Goal: Transaction & Acquisition: Book appointment/travel/reservation

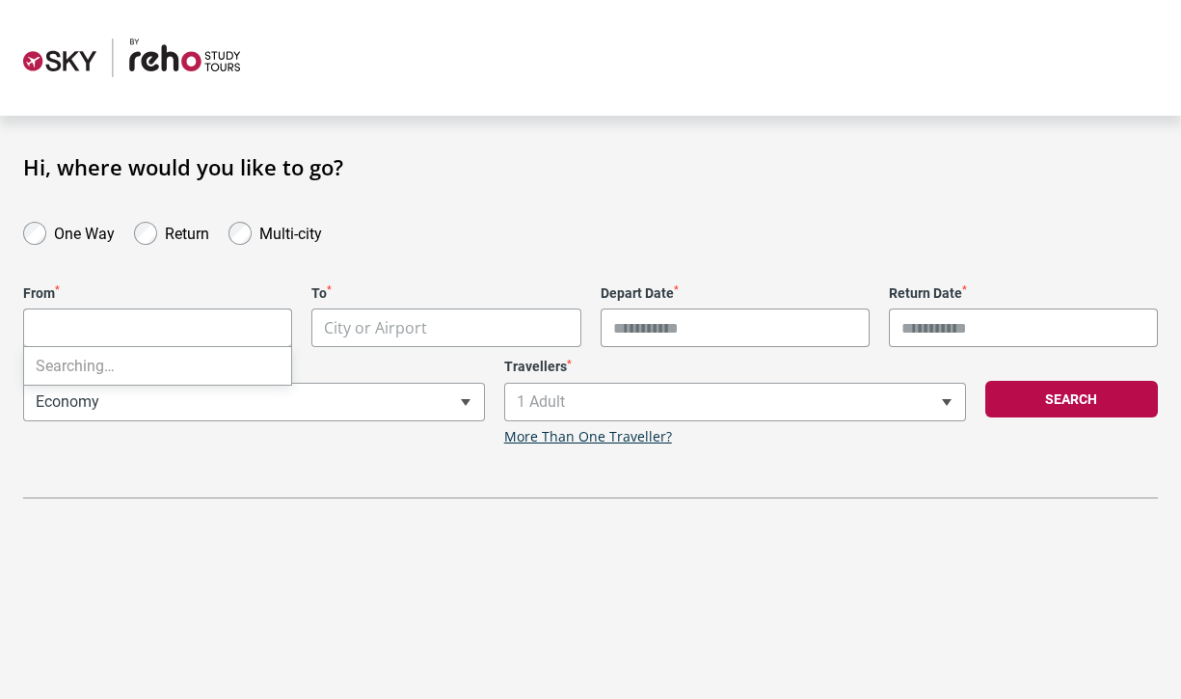
click at [254, 332] on body "**********" at bounding box center [590, 349] width 1181 height 699
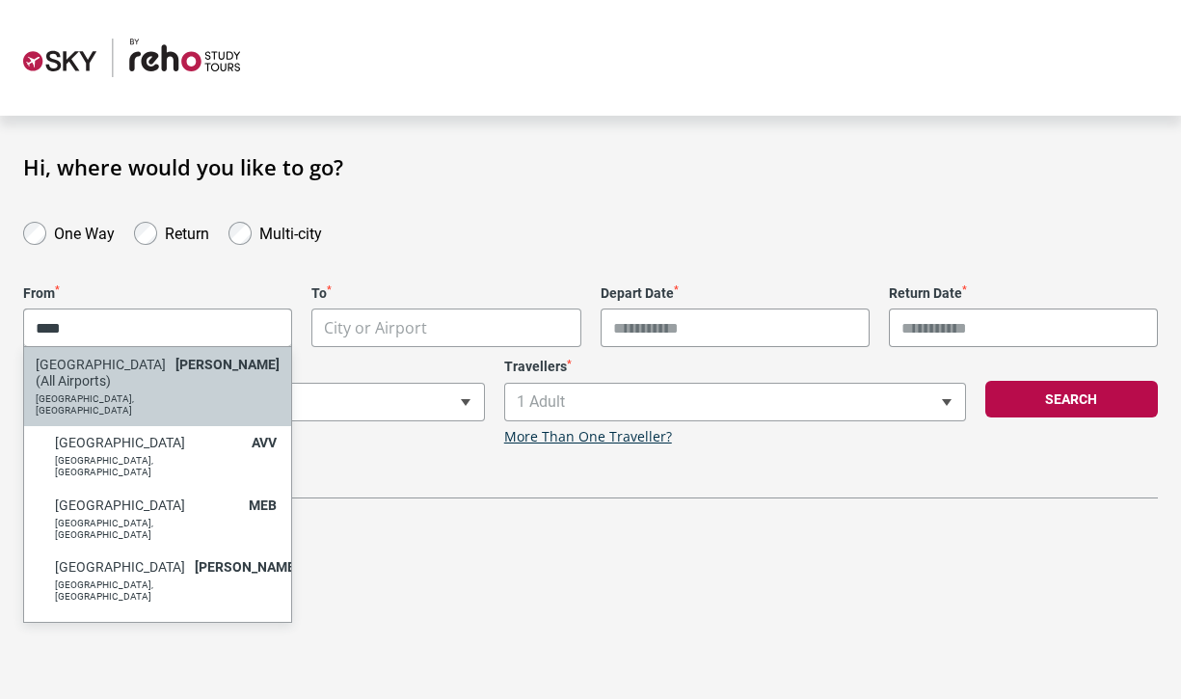
type input "****"
select select "MELC"
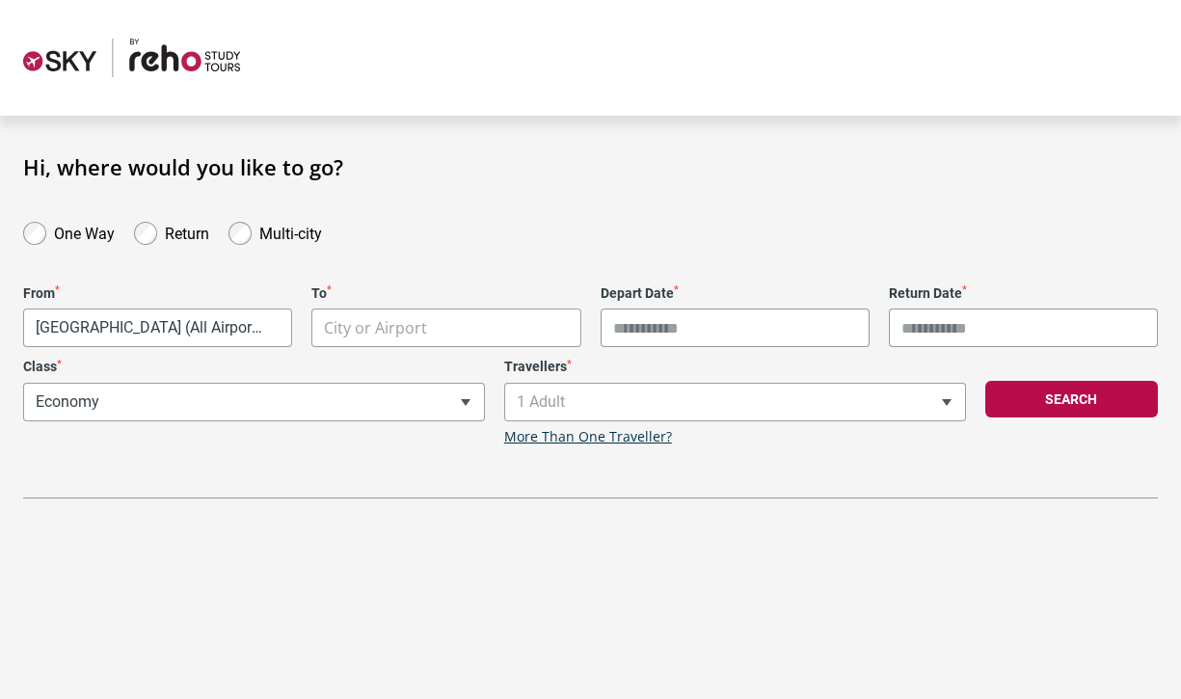
click at [437, 331] on body "**********" at bounding box center [590, 349] width 1181 height 699
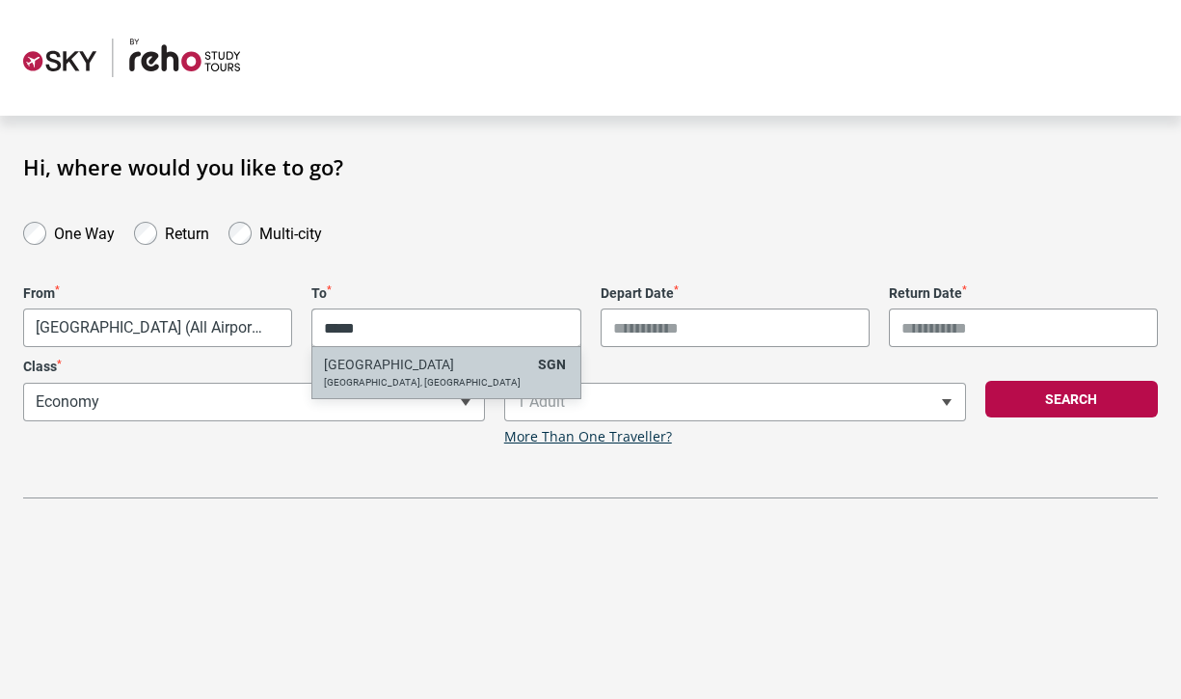
type input "*****"
select select "SGNA"
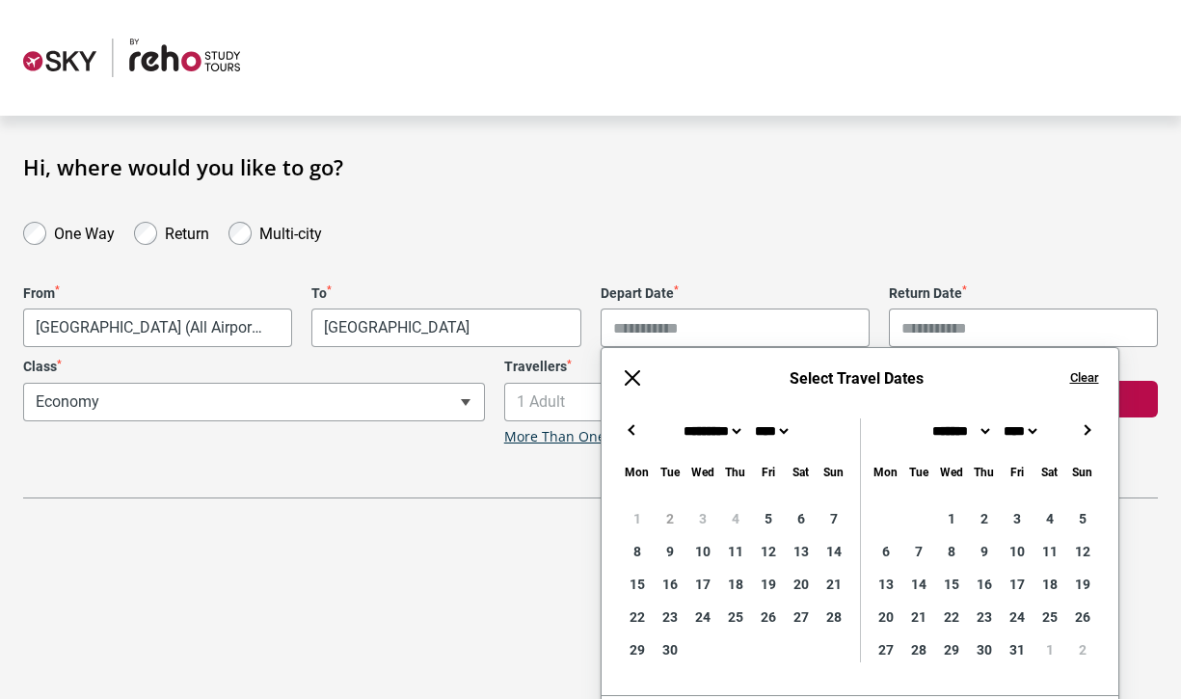
click at [722, 319] on input "Depart Date *" at bounding box center [734, 327] width 269 height 39
click at [553, 327] on body "**********" at bounding box center [590, 349] width 1181 height 699
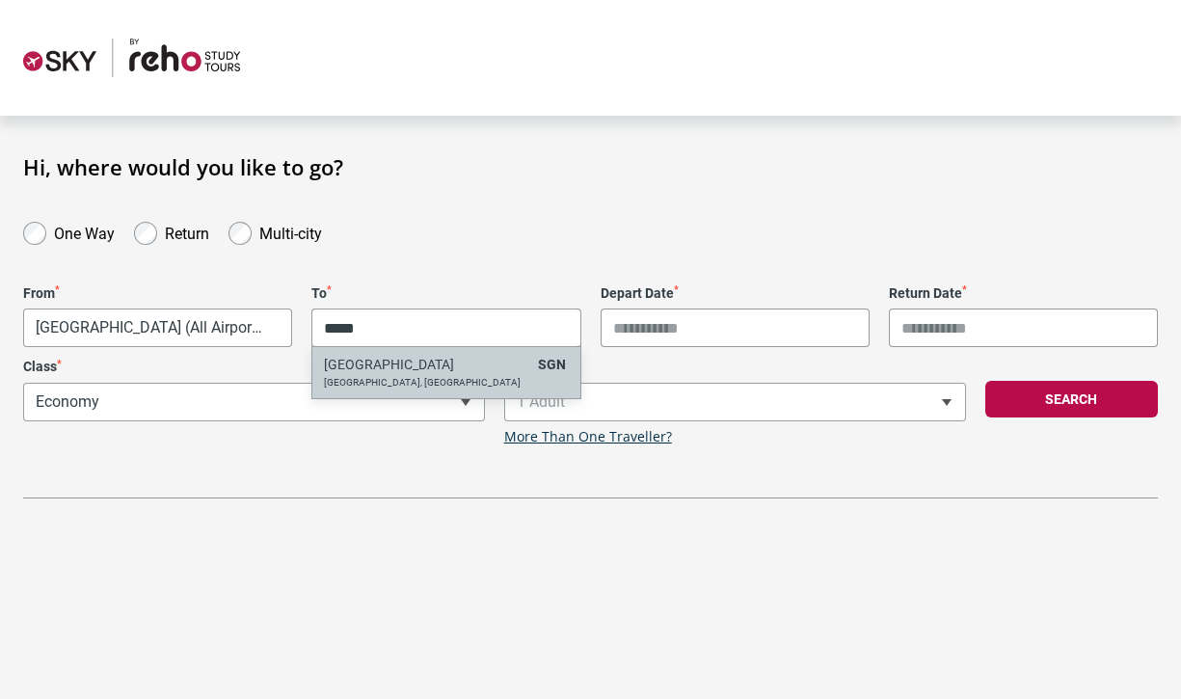
type input "*****"
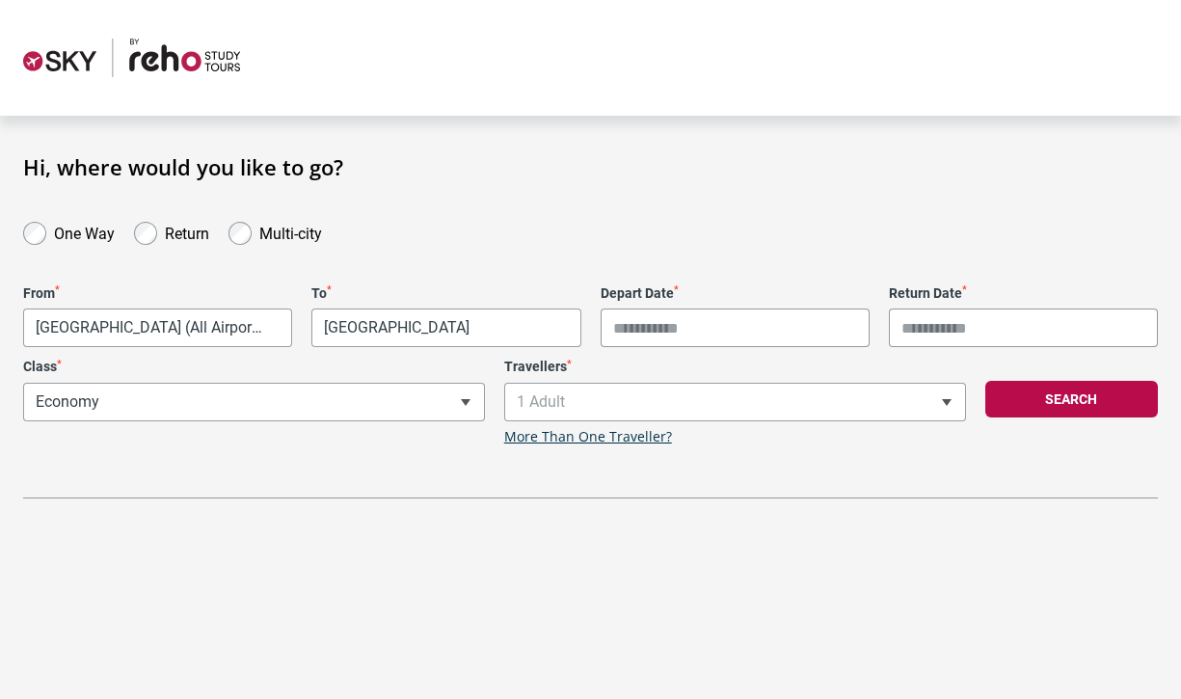
click at [735, 333] on input "Depart Date *" at bounding box center [734, 327] width 269 height 39
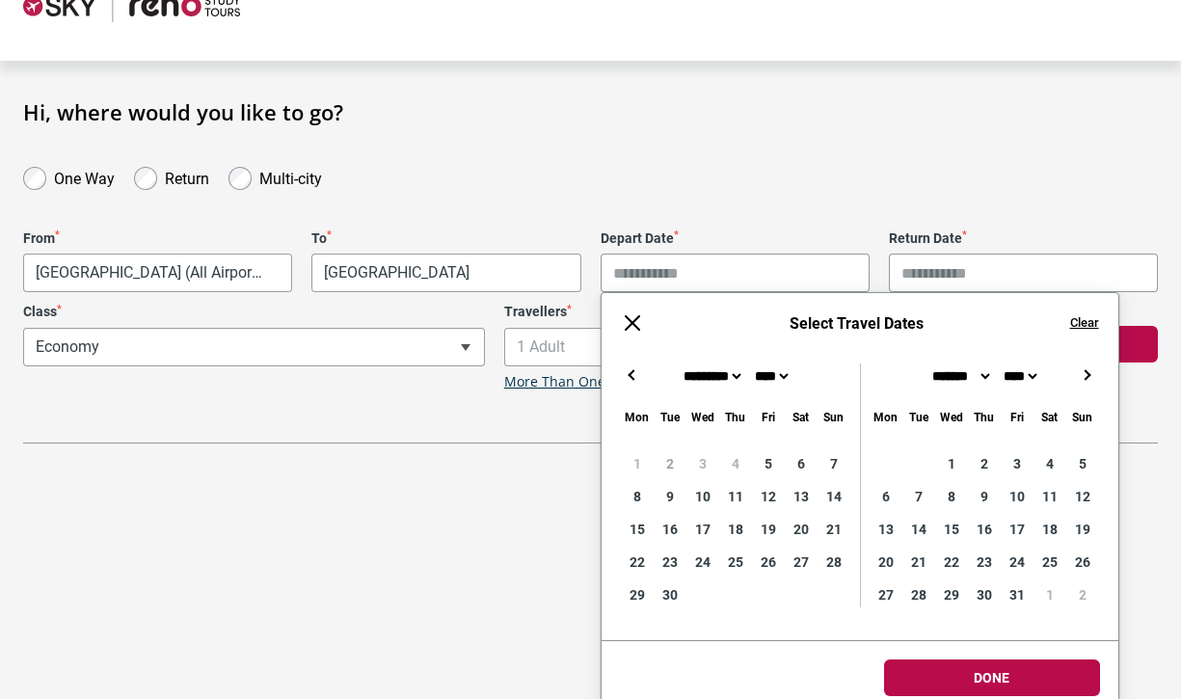
scroll to position [56, 0]
click at [1083, 374] on button "→" at bounding box center [1087, 373] width 23 height 23
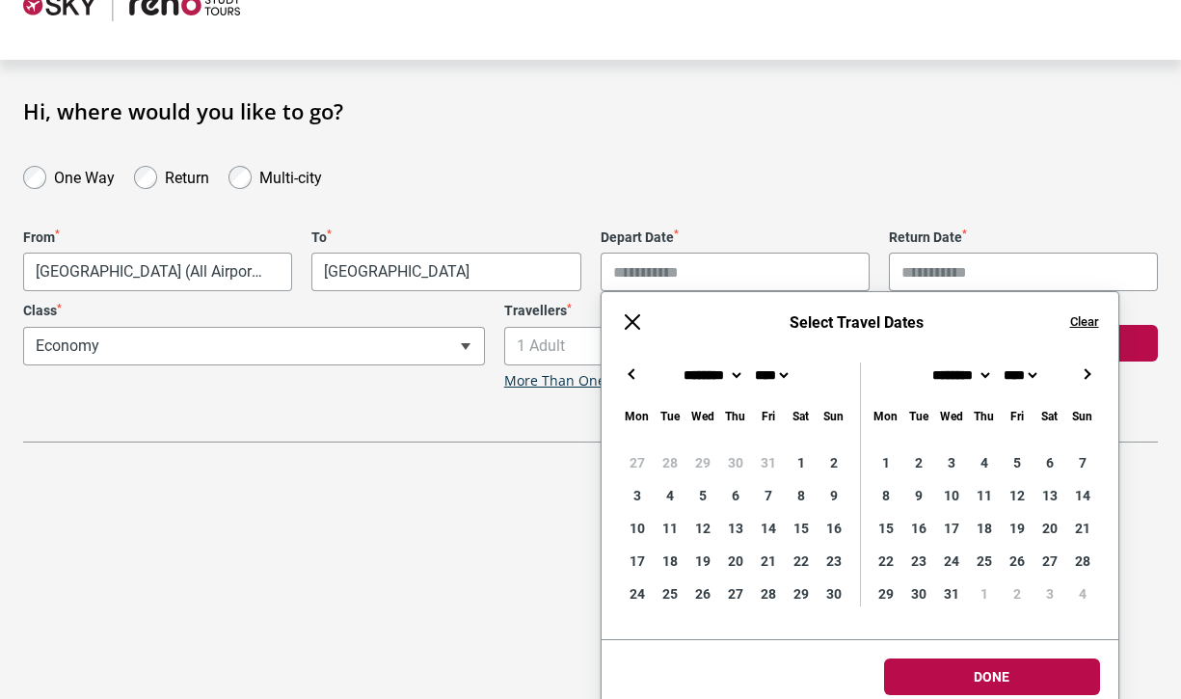
type input "**********"
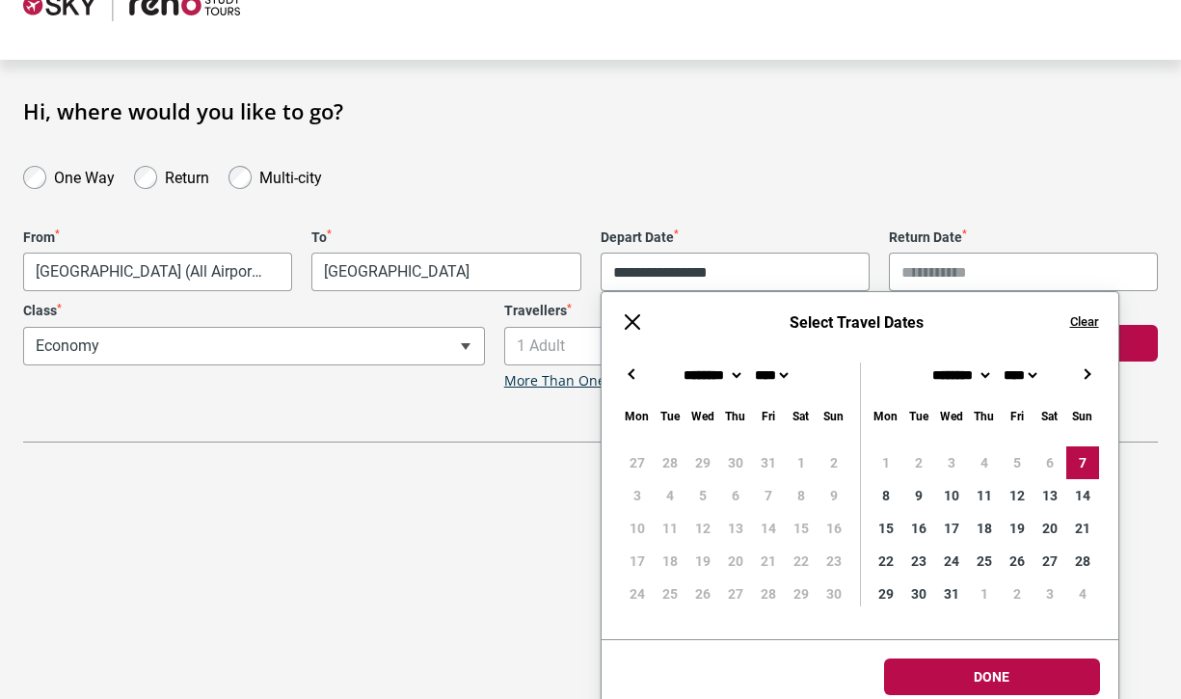
click at [999, 270] on input "Return Date *" at bounding box center [1023, 271] width 269 height 39
click at [931, 269] on input "Return Date *" at bounding box center [1023, 271] width 269 height 39
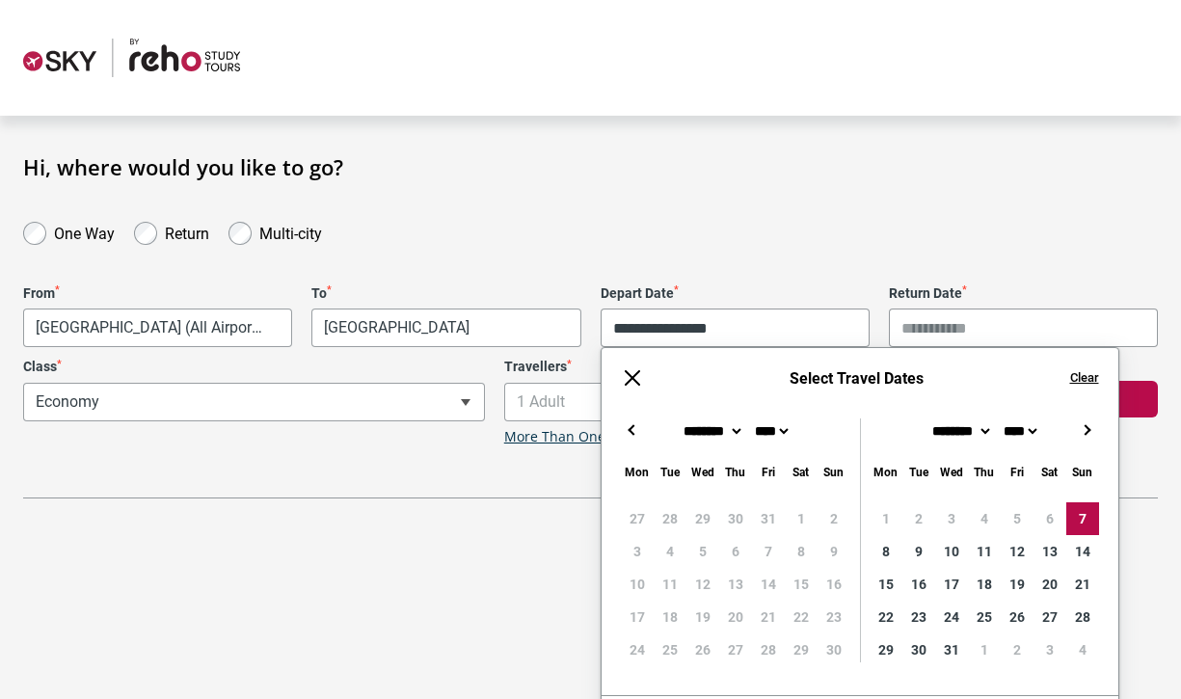
click at [885, 231] on div "**********" at bounding box center [590, 358] width 1134 height 280
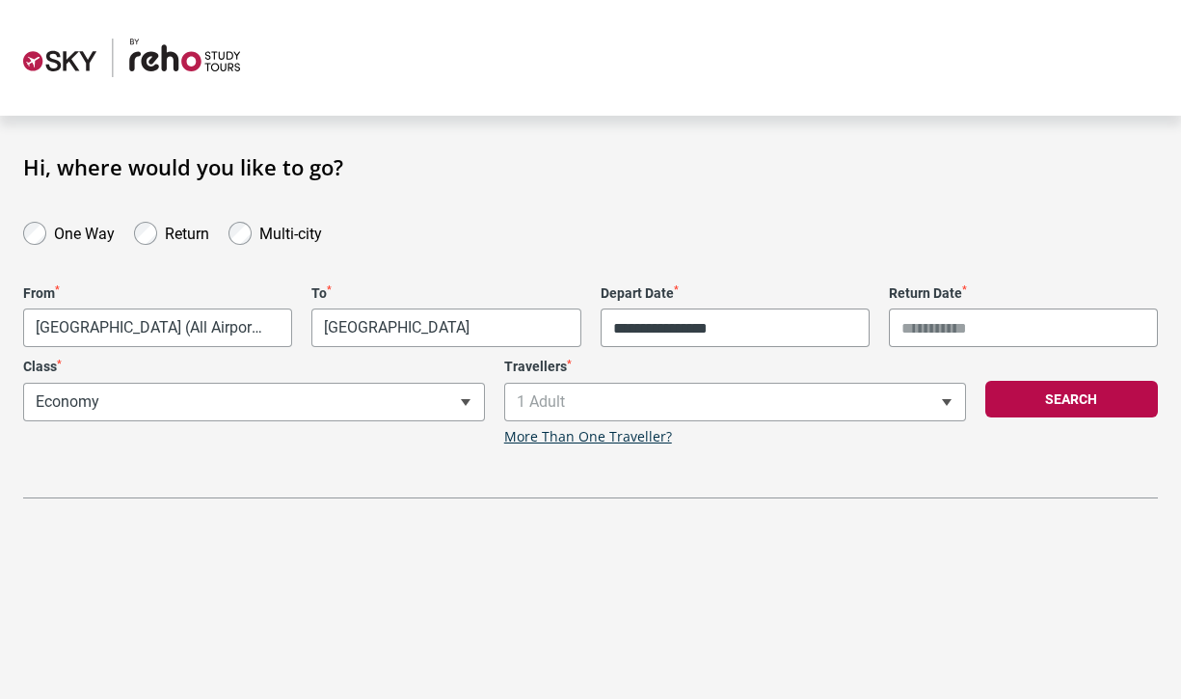
click at [937, 335] on input "Return Date *" at bounding box center [1023, 327] width 269 height 39
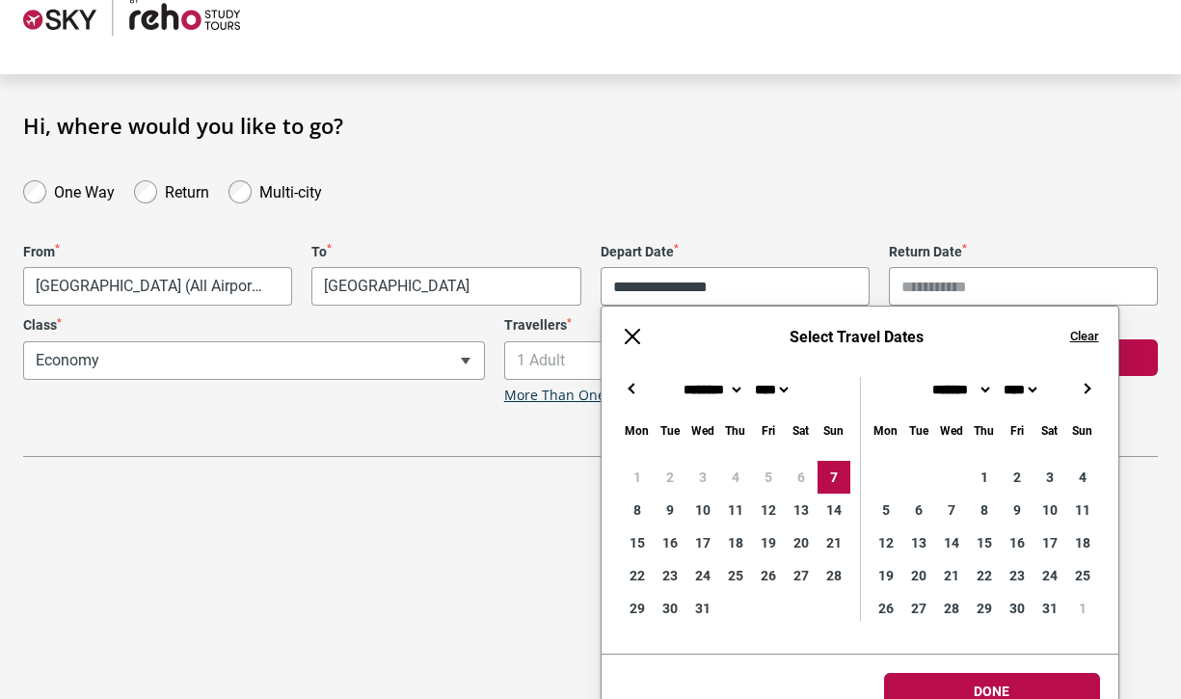
scroll to position [46, 0]
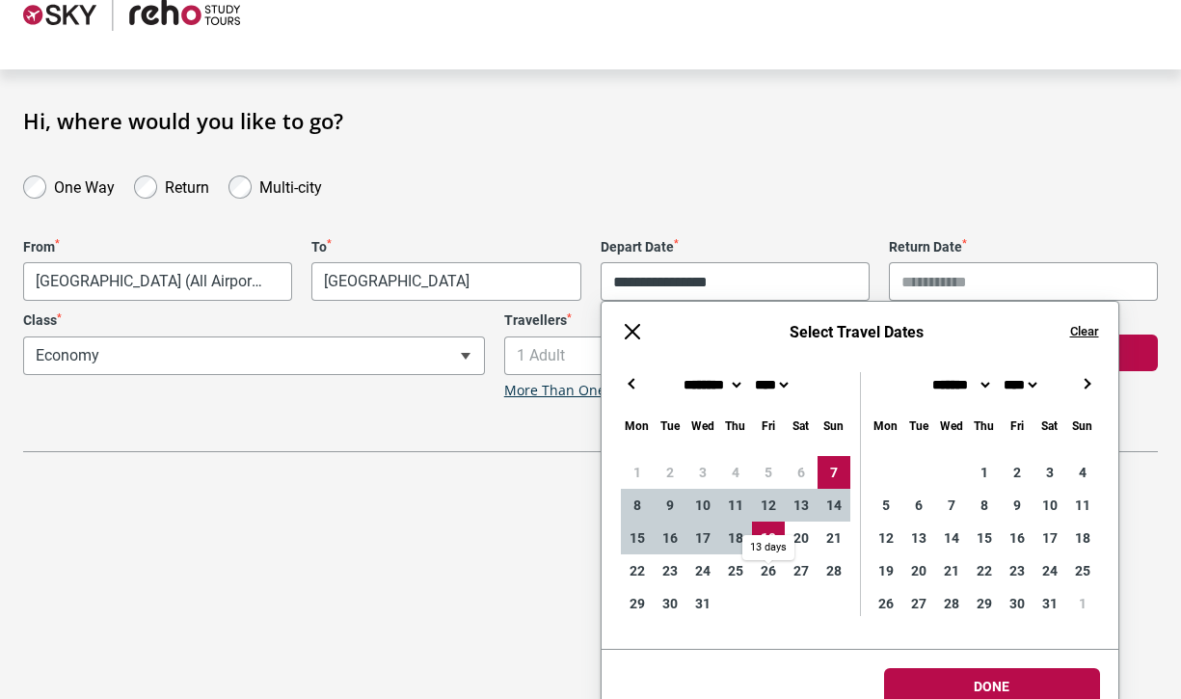
type input "**********"
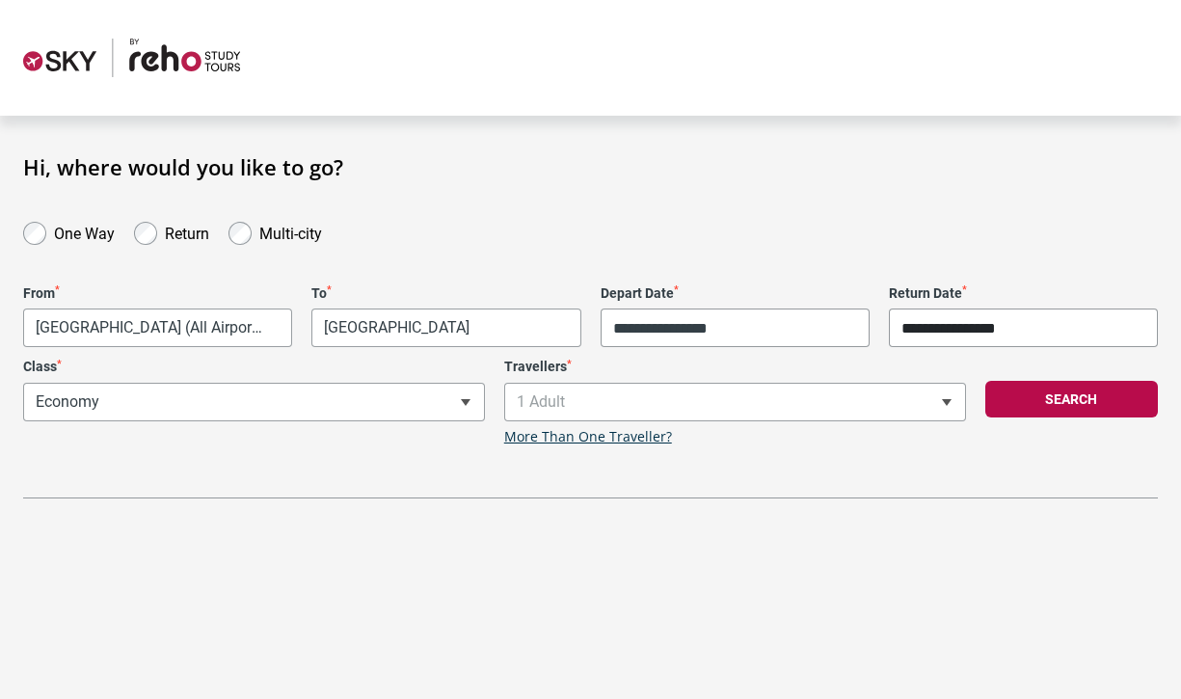
scroll to position [0, 0]
click at [963, 662] on body "**********" at bounding box center [590, 349] width 1181 height 699
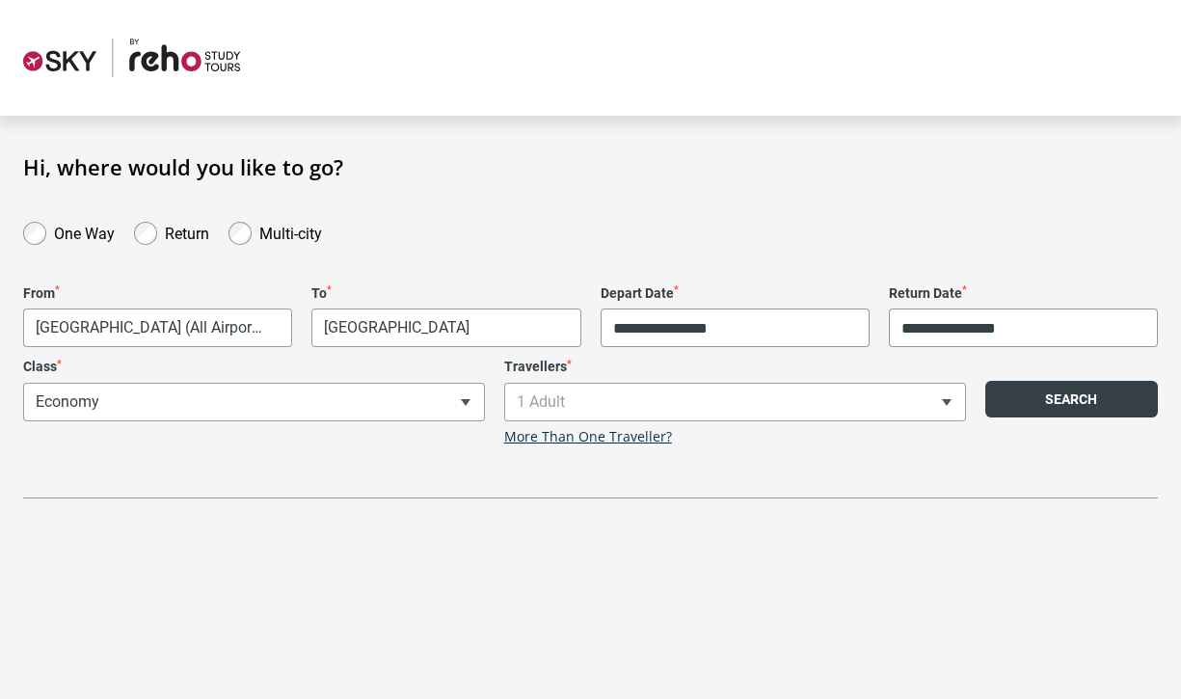
click at [1013, 414] on button "Search" at bounding box center [1071, 399] width 173 height 37
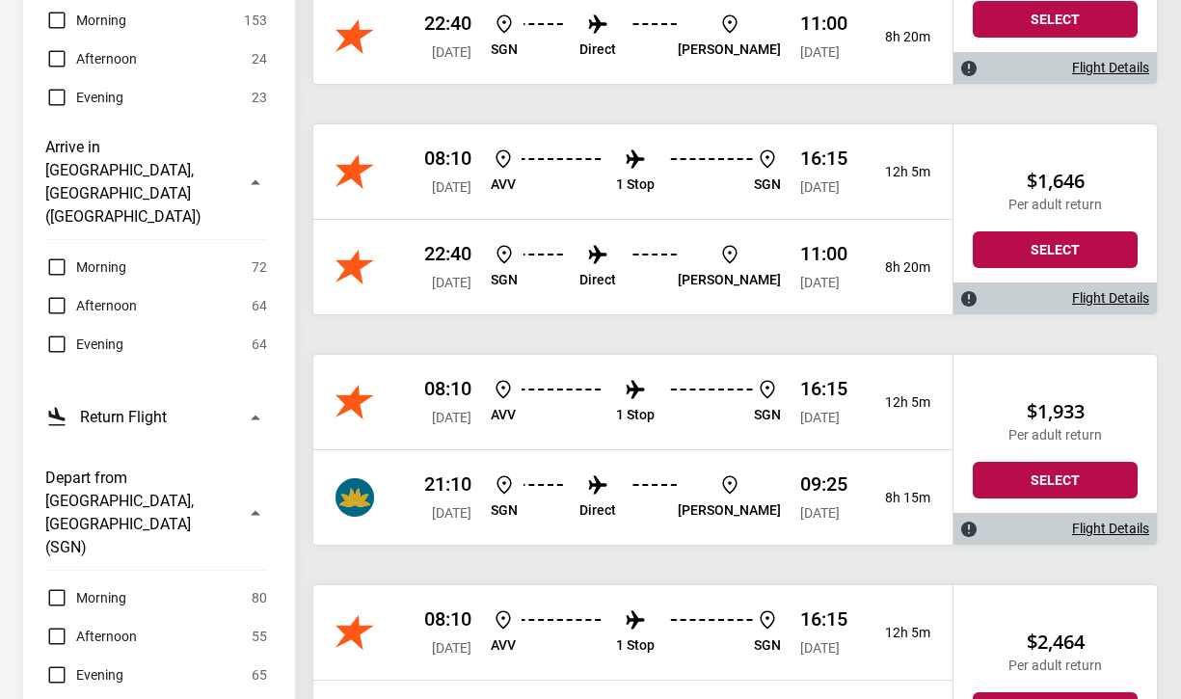
scroll to position [833, 0]
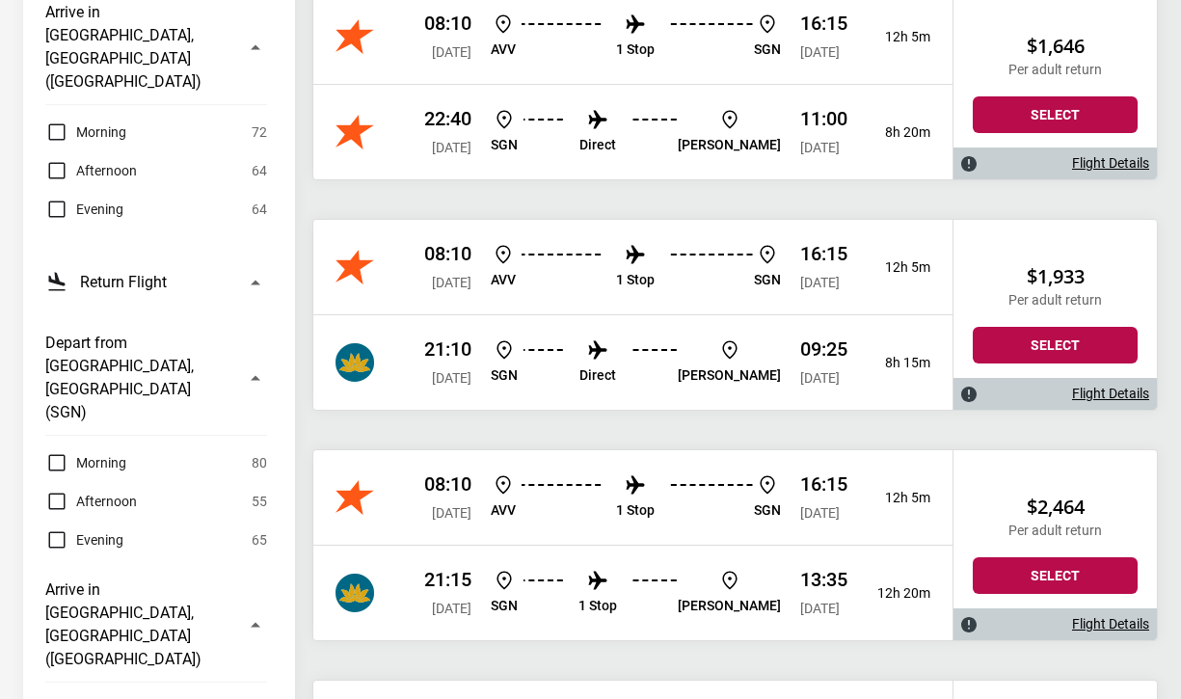
click at [1087, 398] on link "Flight Details" at bounding box center [1110, 393] width 77 height 16
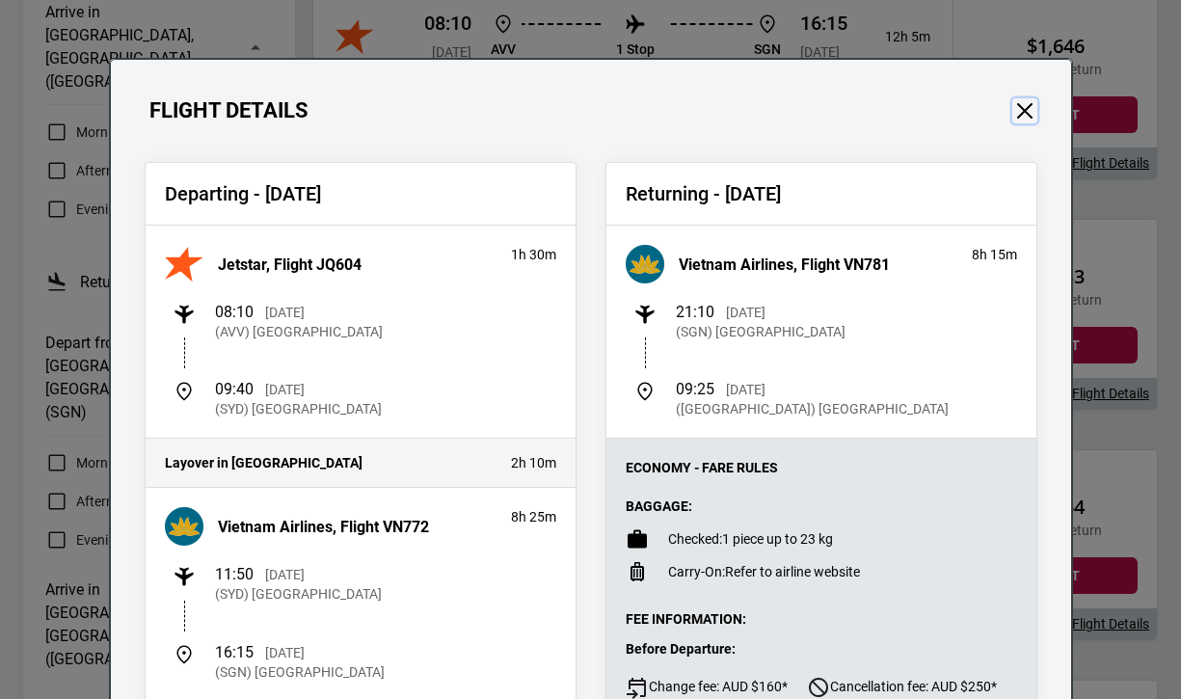
click at [1025, 111] on button "Close" at bounding box center [1024, 110] width 25 height 25
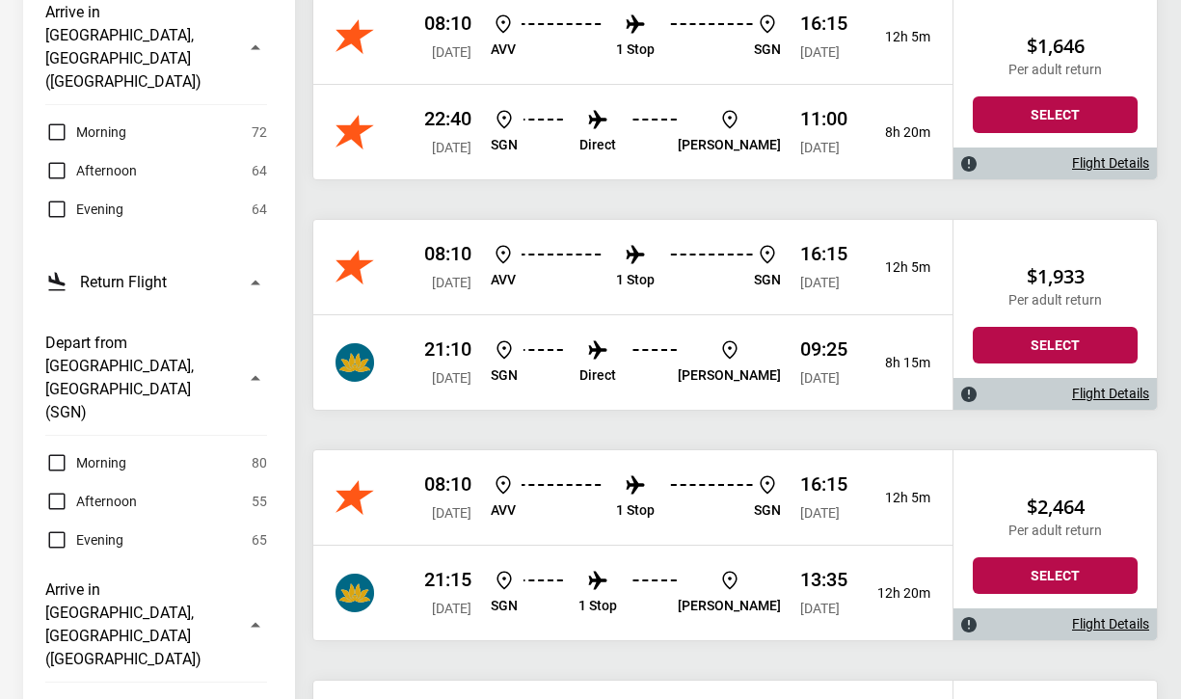
click at [1112, 629] on link "Flight Details" at bounding box center [1110, 624] width 77 height 16
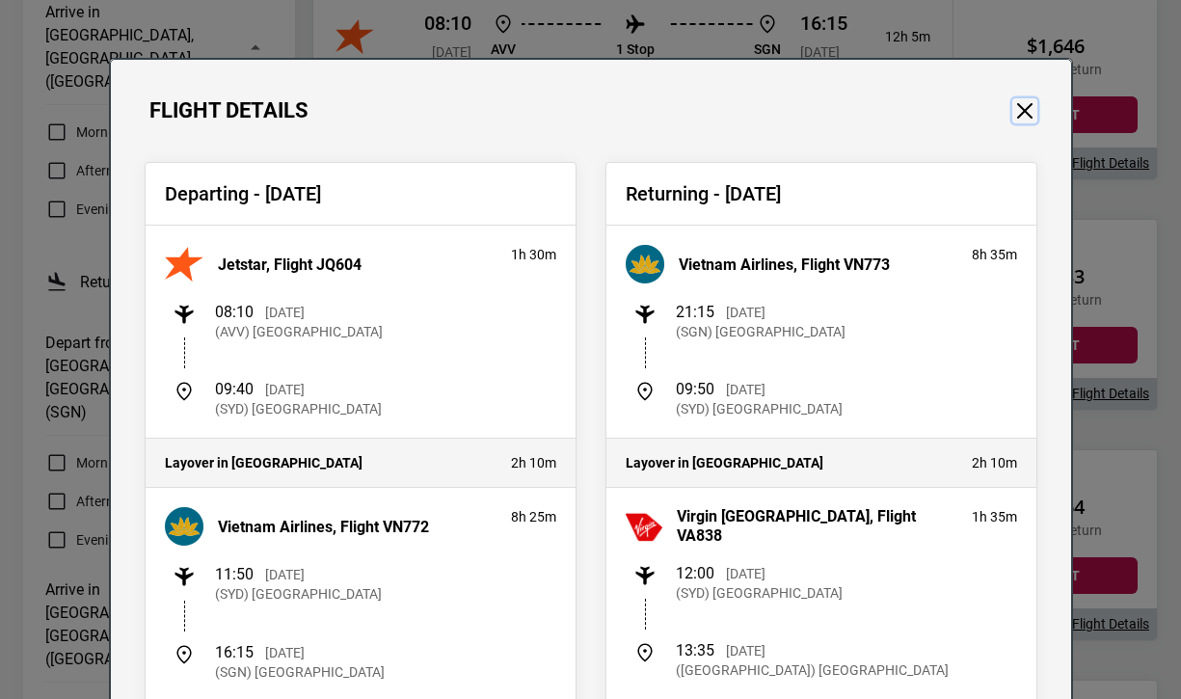
click at [1025, 106] on button "Close" at bounding box center [1024, 110] width 25 height 25
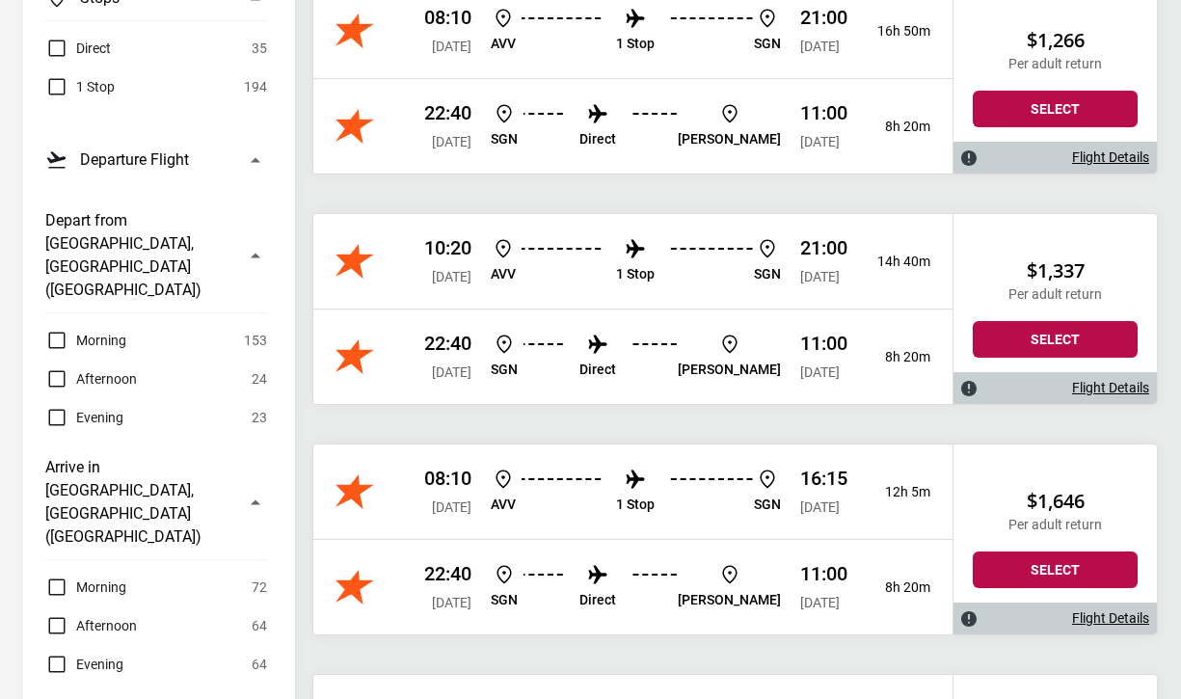
scroll to position [98, 0]
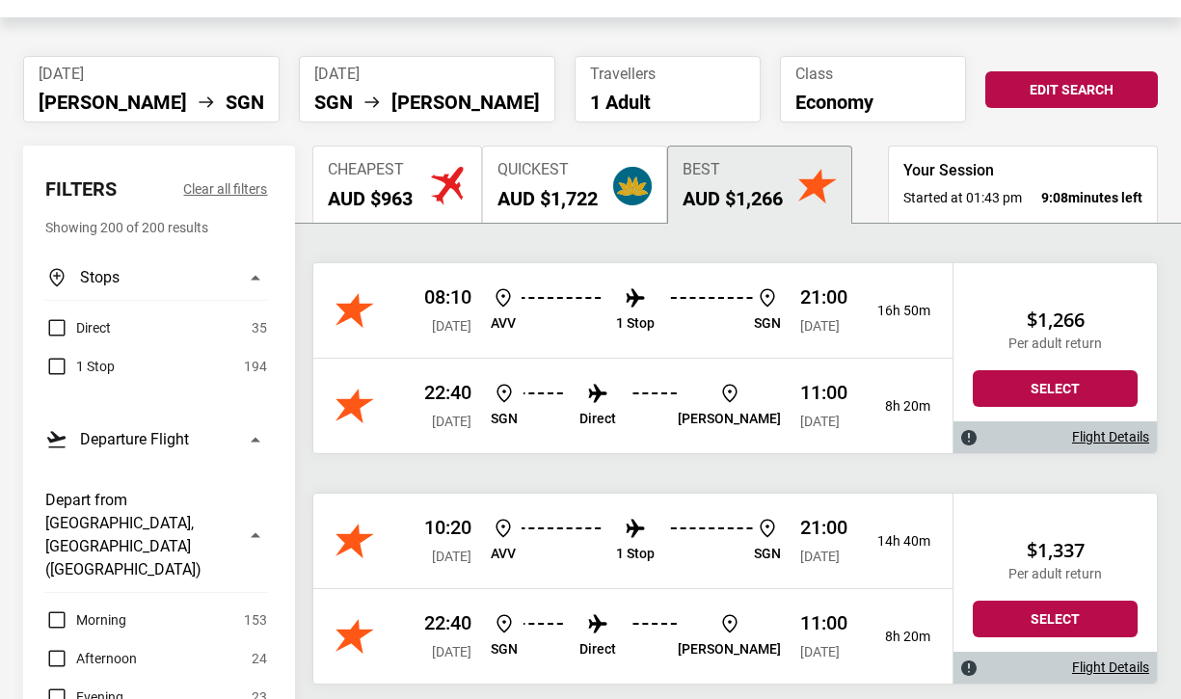
click at [586, 194] on h2 "AUD $1,722" at bounding box center [547, 198] width 100 height 23
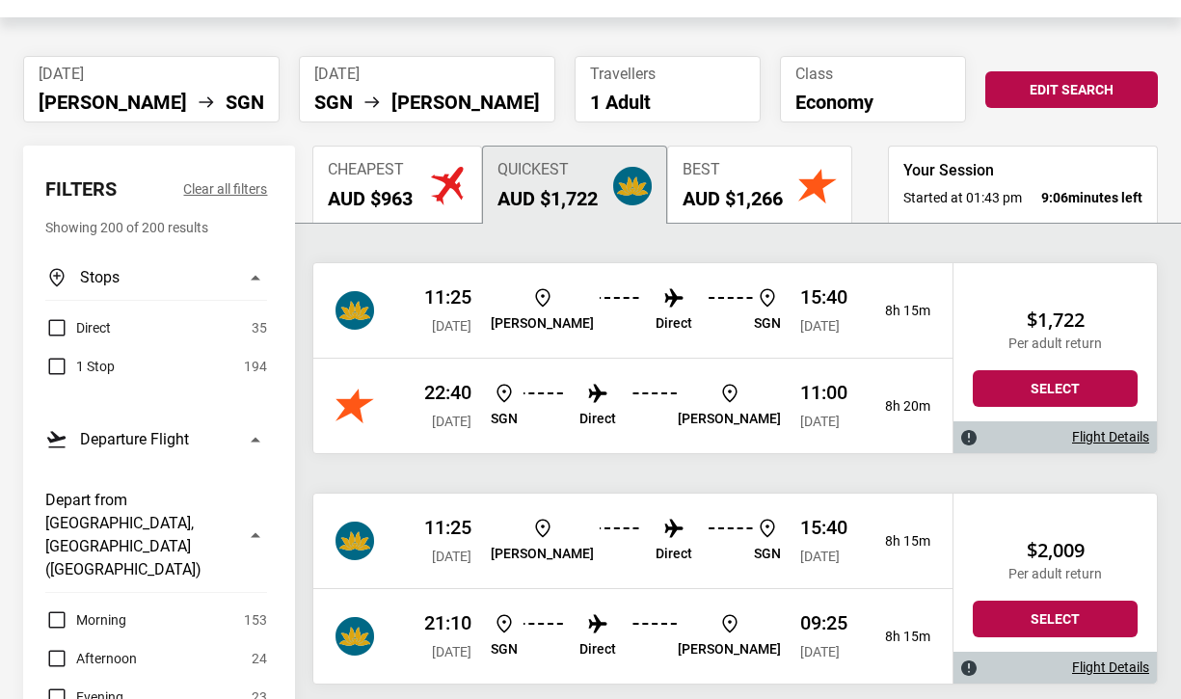
click at [1087, 435] on link "Flight Details" at bounding box center [1110, 437] width 77 height 16
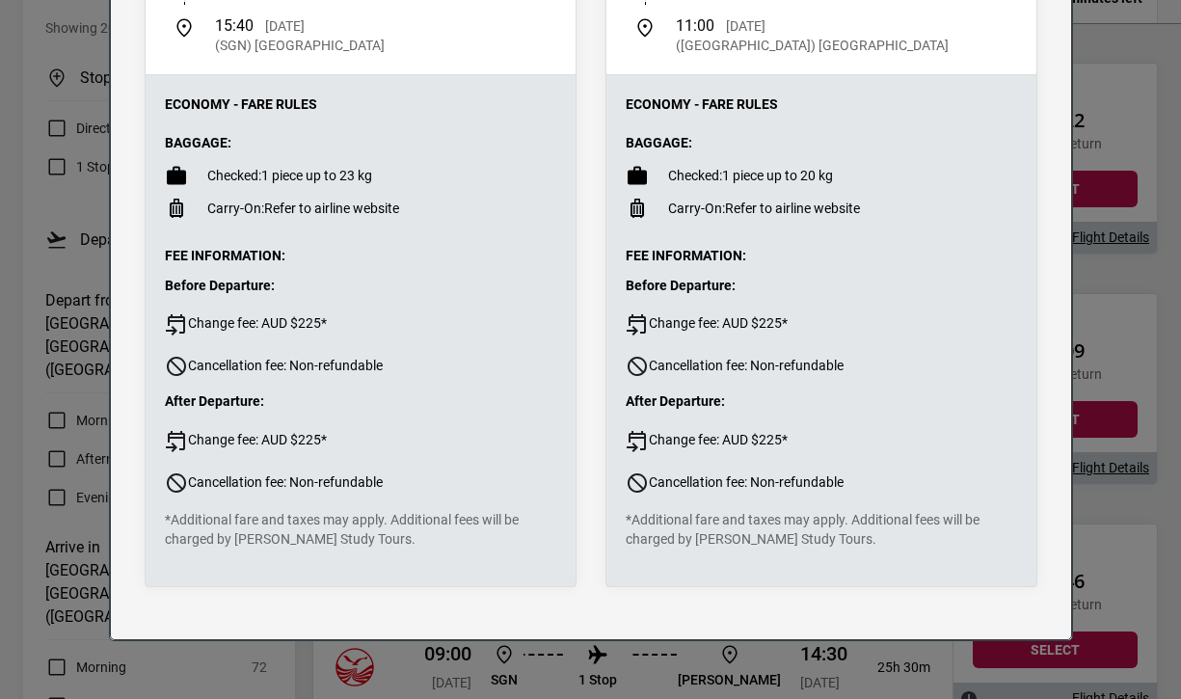
scroll to position [0, 0]
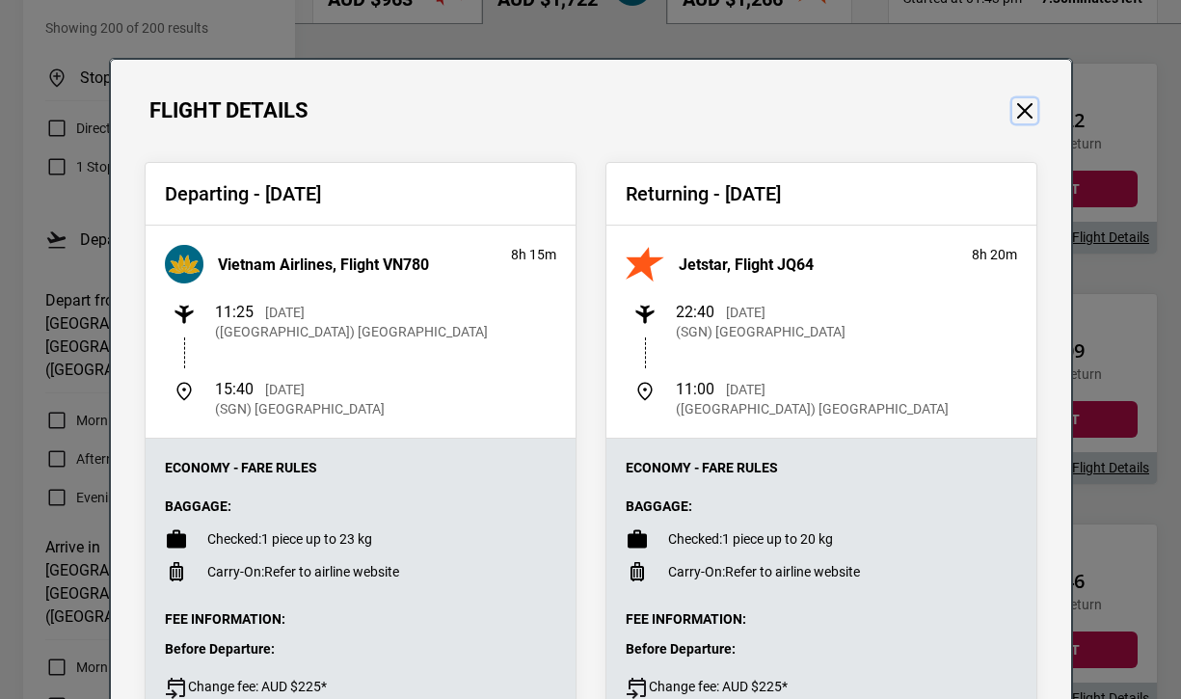
click at [1021, 105] on button "Close" at bounding box center [1024, 110] width 25 height 25
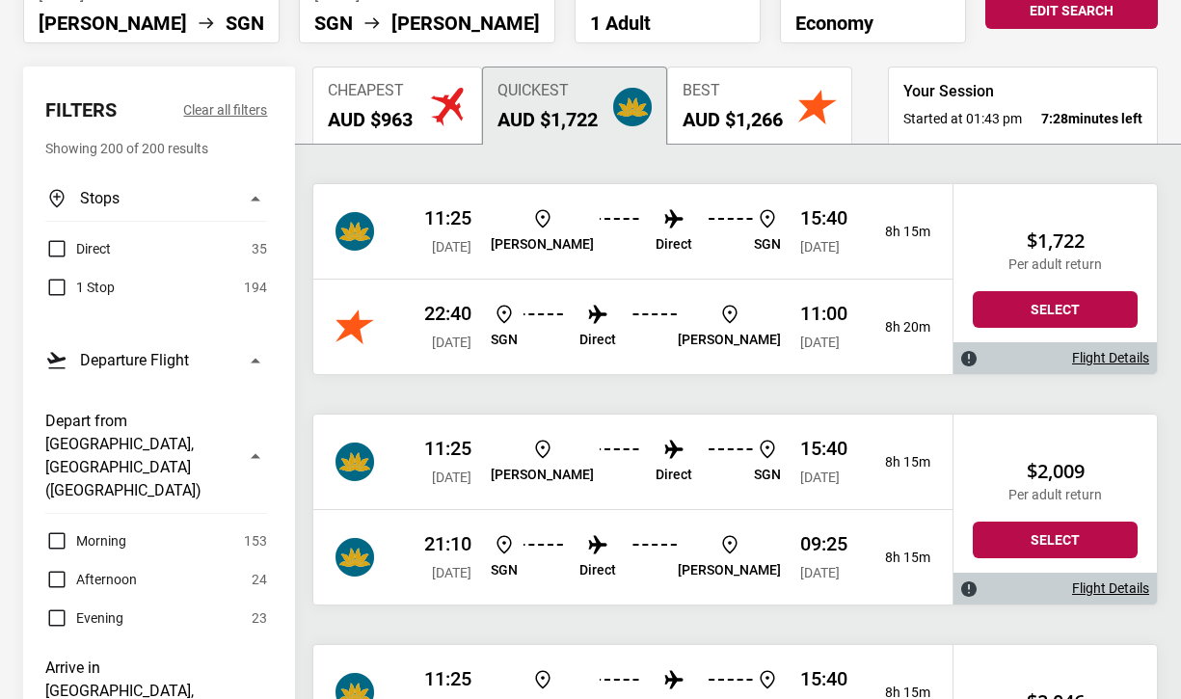
scroll to position [171, 0]
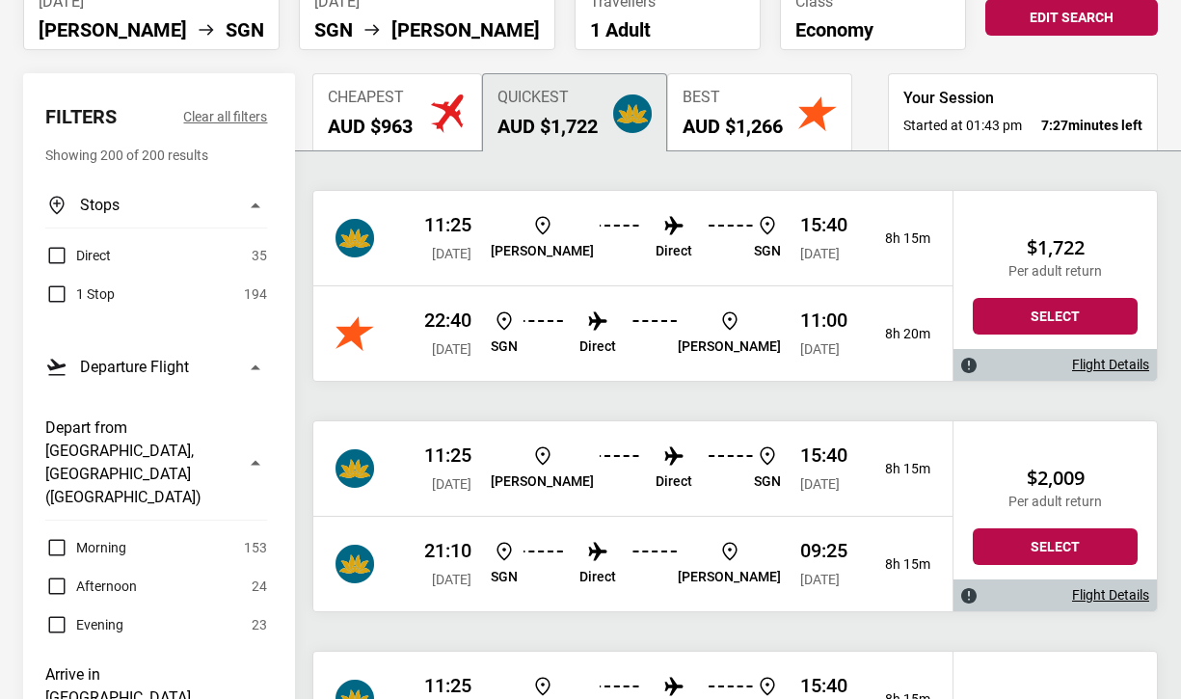
click at [430, 109] on img "button" at bounding box center [447, 113] width 39 height 39
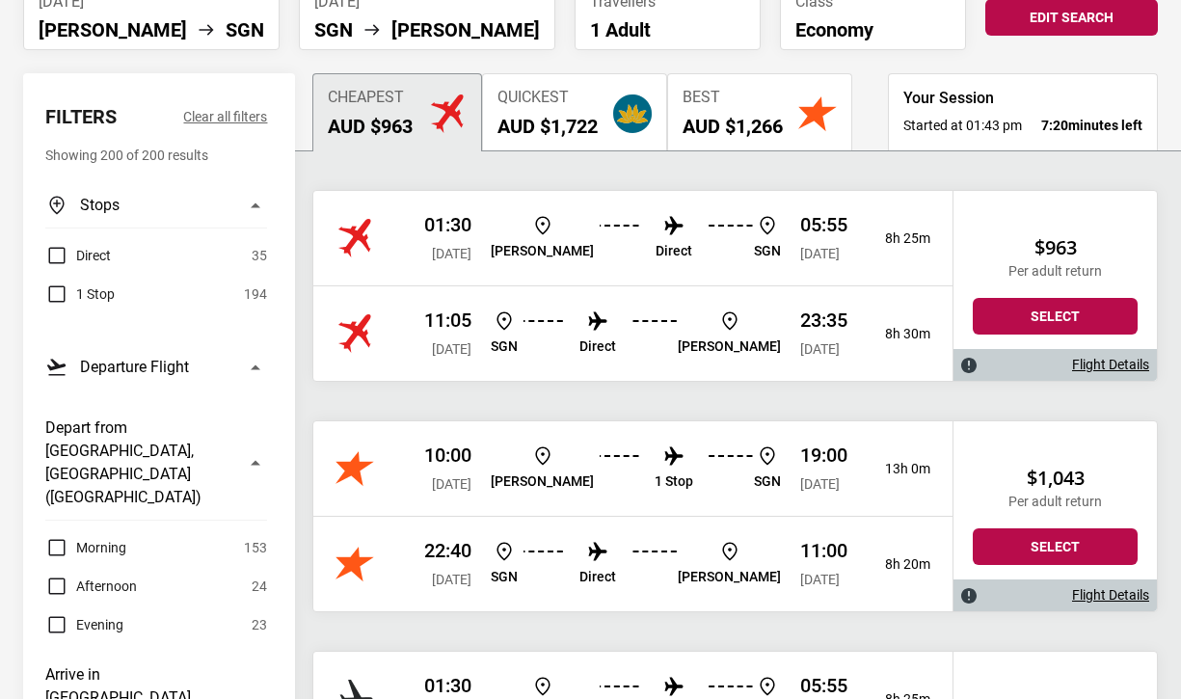
click at [1063, 359] on div "Flight Details" at bounding box center [1054, 365] width 203 height 32
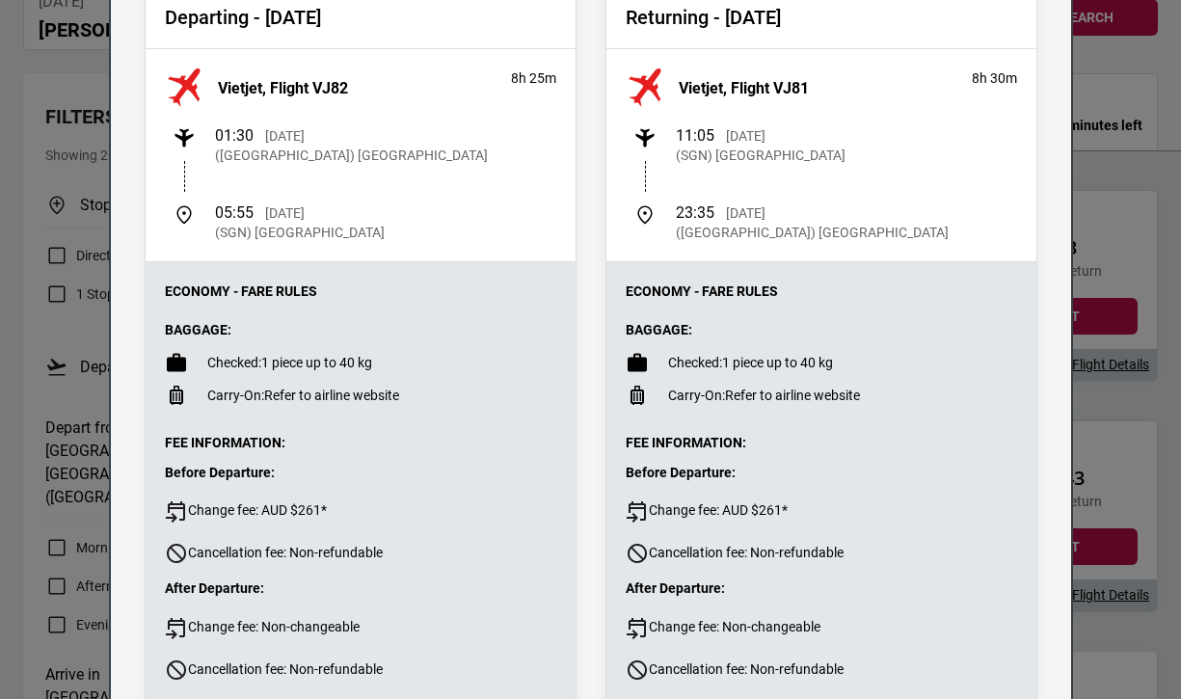
scroll to position [0, 0]
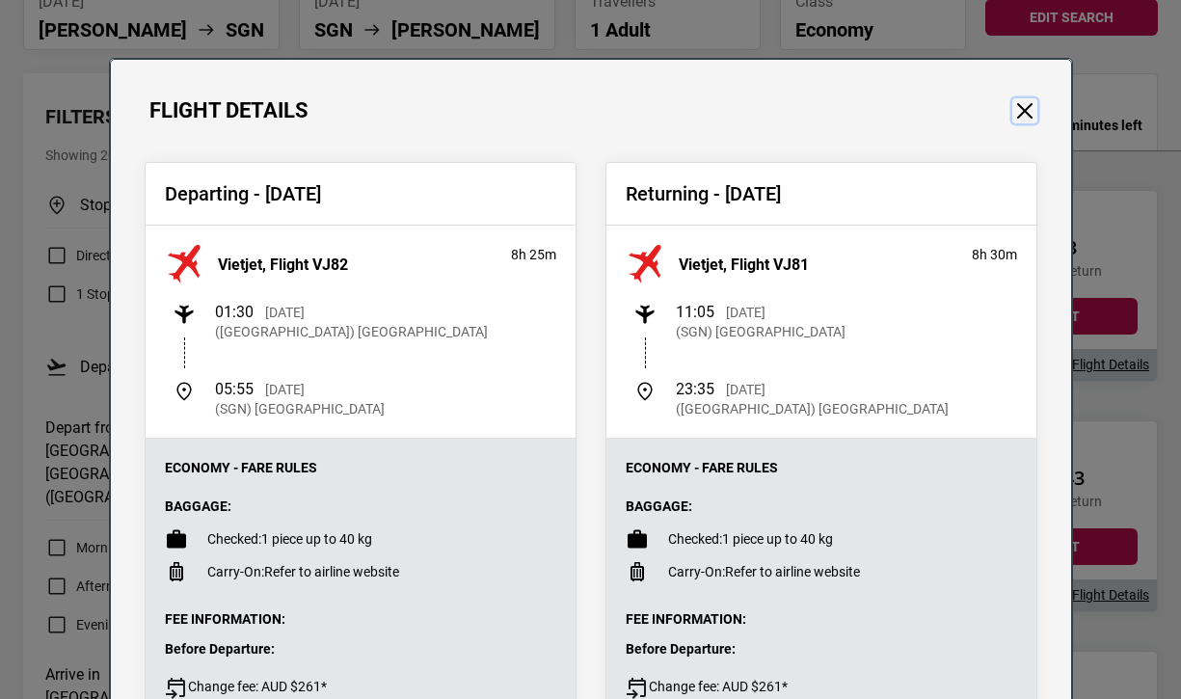
click at [1023, 111] on button "Close" at bounding box center [1024, 110] width 25 height 25
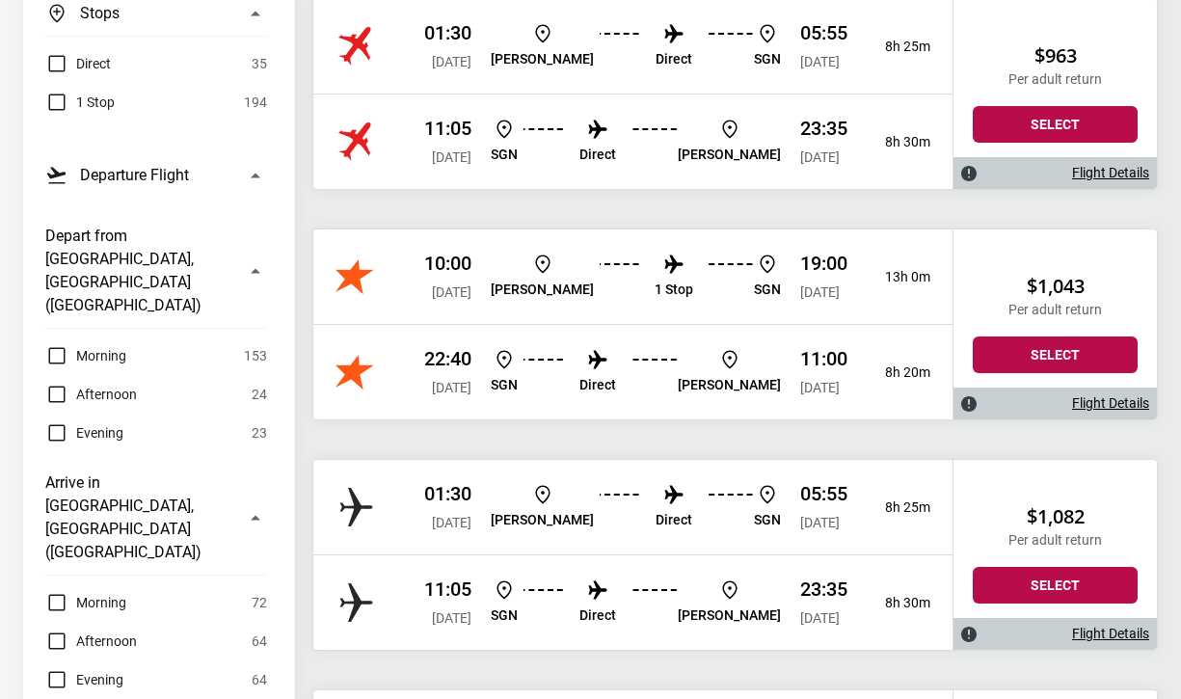
scroll to position [370, 0]
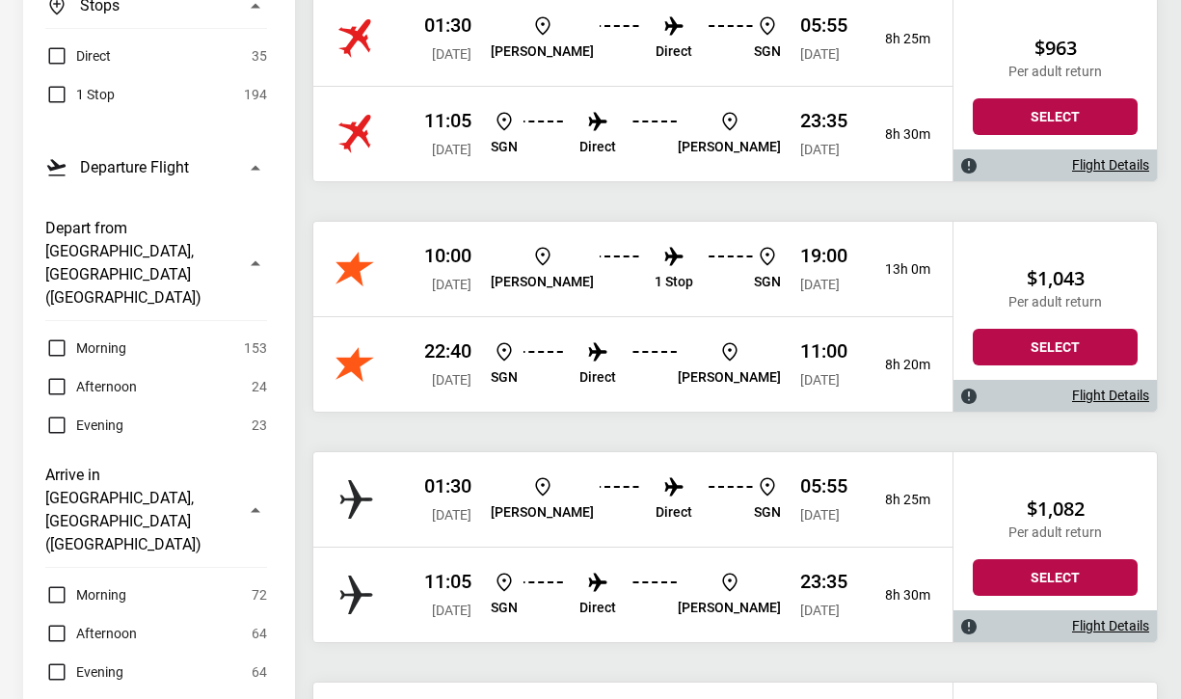
click at [1102, 399] on link "Flight Details" at bounding box center [1110, 395] width 77 height 16
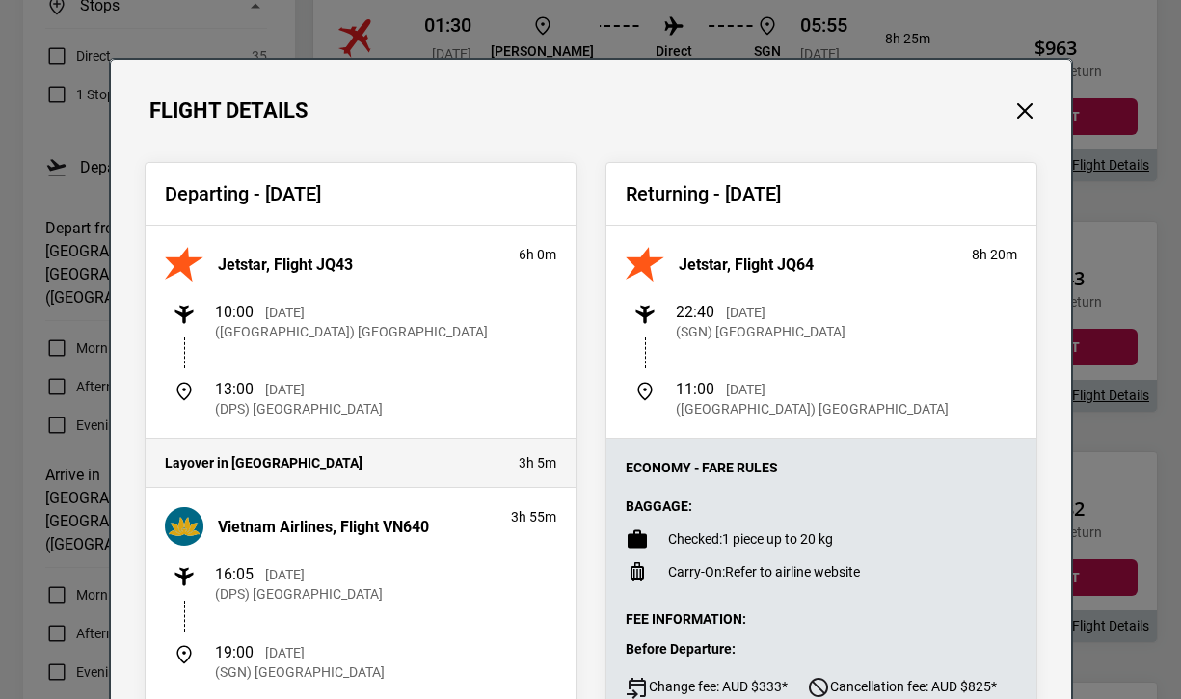
scroll to position [34, 0]
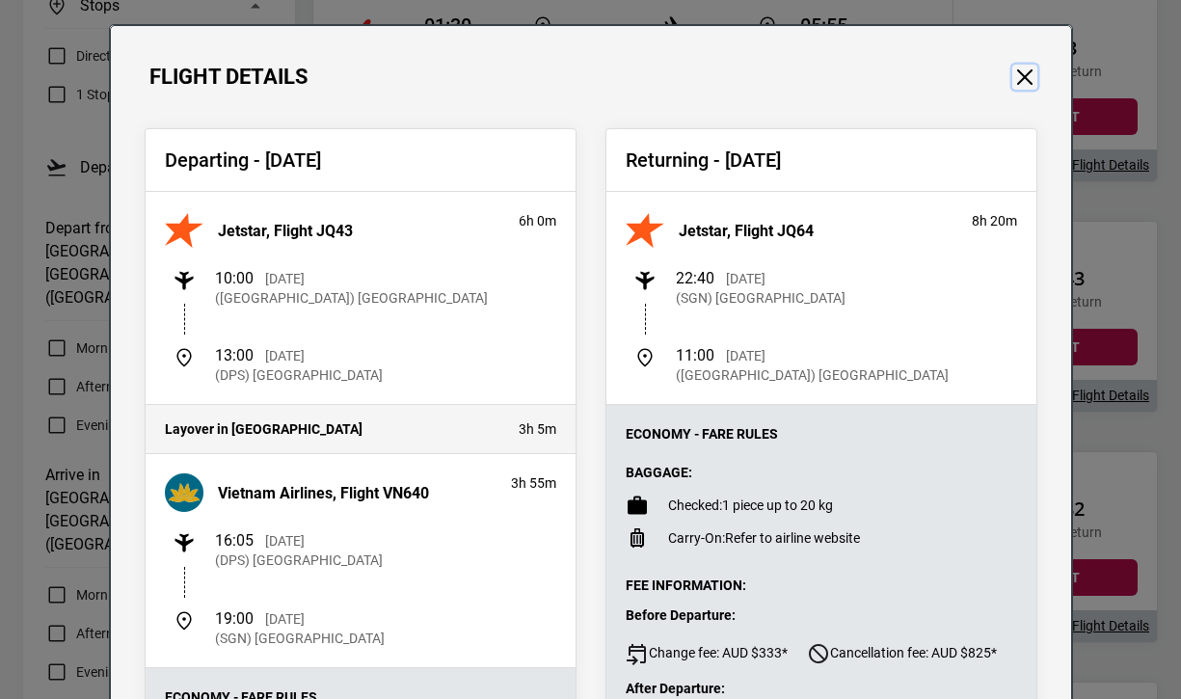
click at [1019, 74] on button "Close" at bounding box center [1024, 77] width 25 height 25
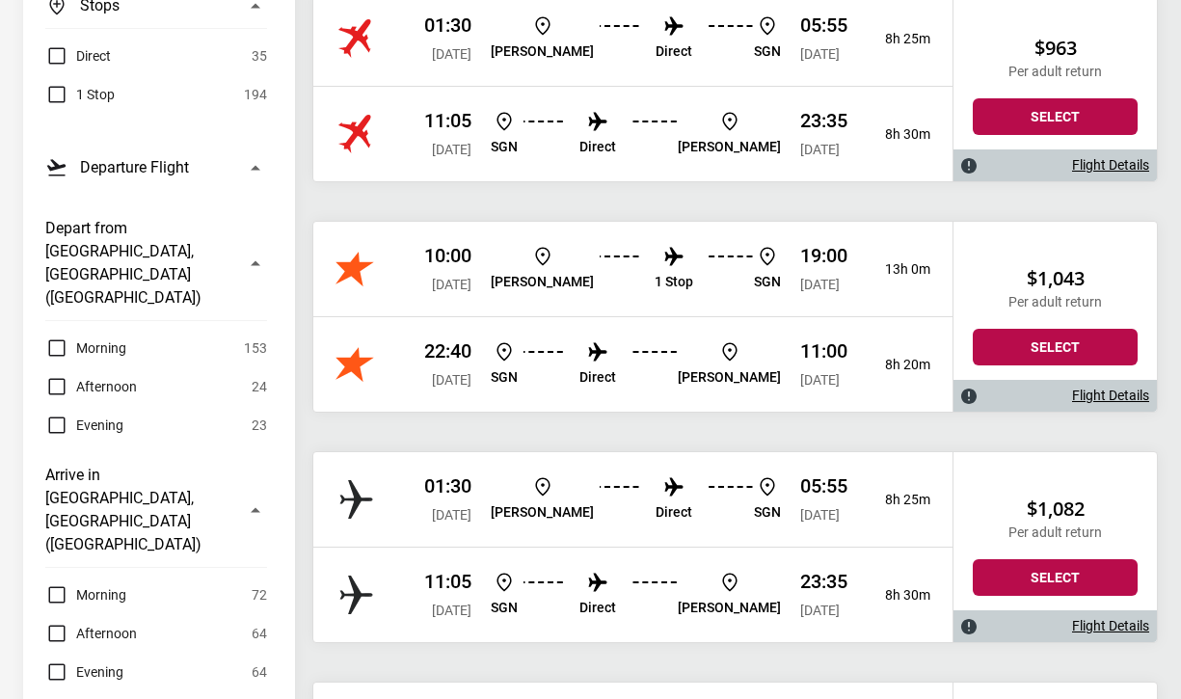
click at [1115, 400] on link "Flight Details" at bounding box center [1110, 395] width 77 height 16
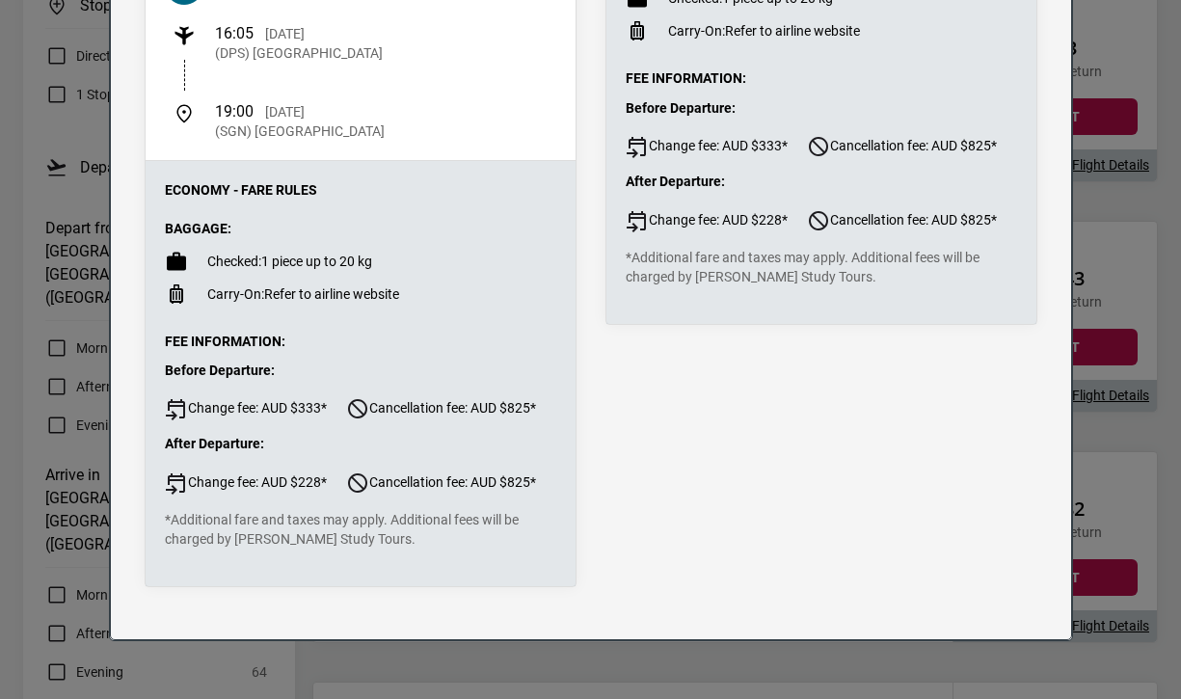
scroll to position [0, 0]
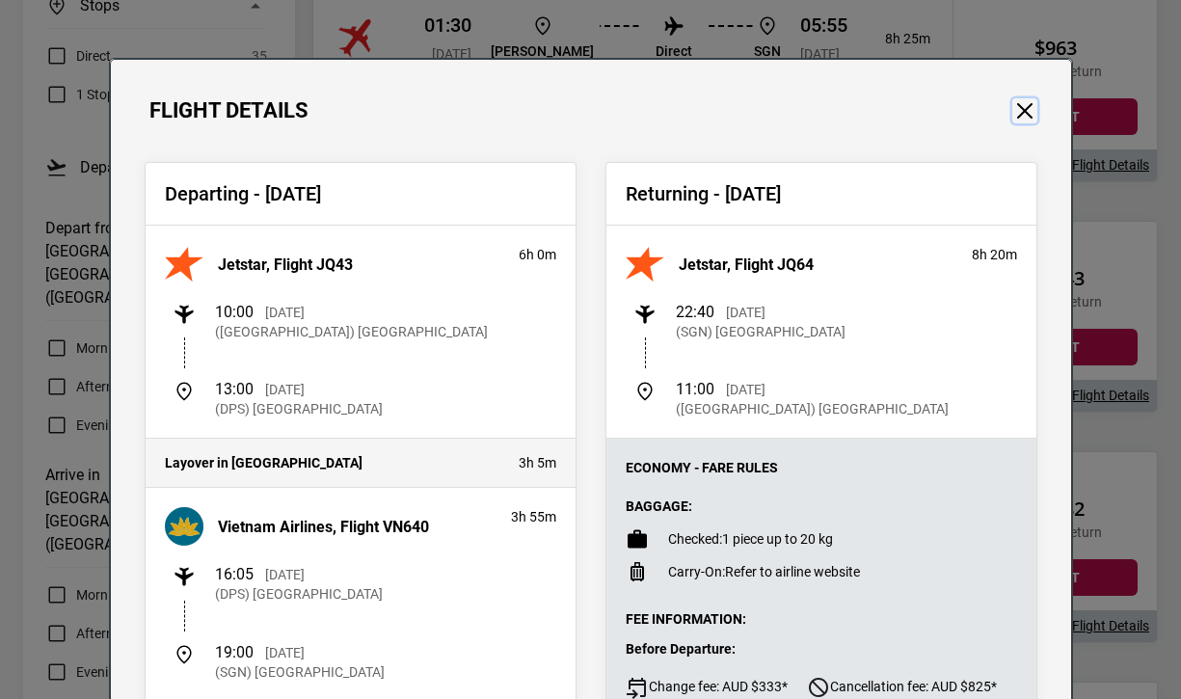
click at [1013, 99] on button "Close" at bounding box center [1024, 110] width 25 height 25
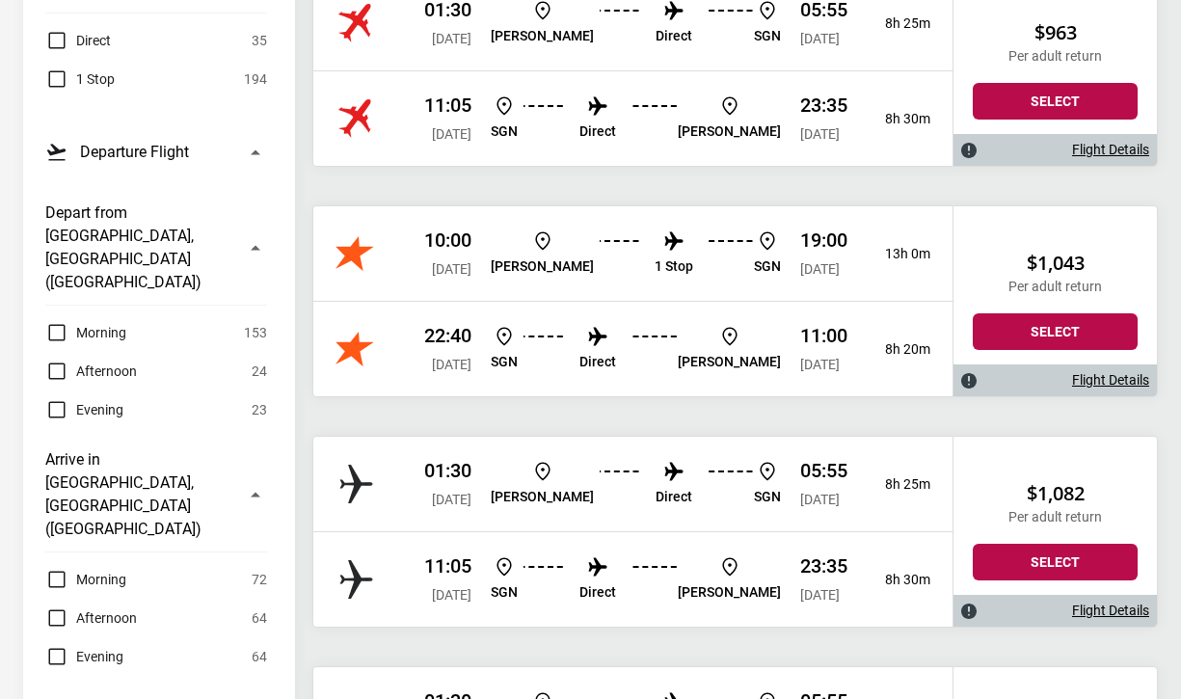
scroll to position [461, 0]
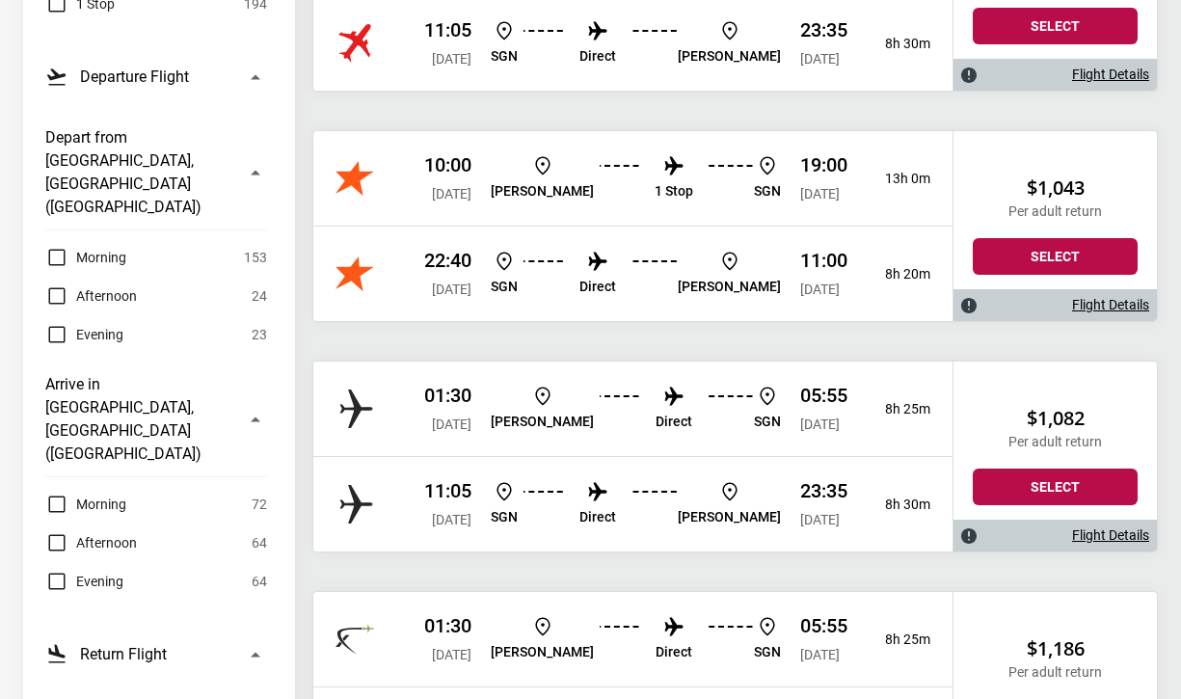
click at [1115, 535] on link "Flight Details" at bounding box center [1110, 535] width 77 height 16
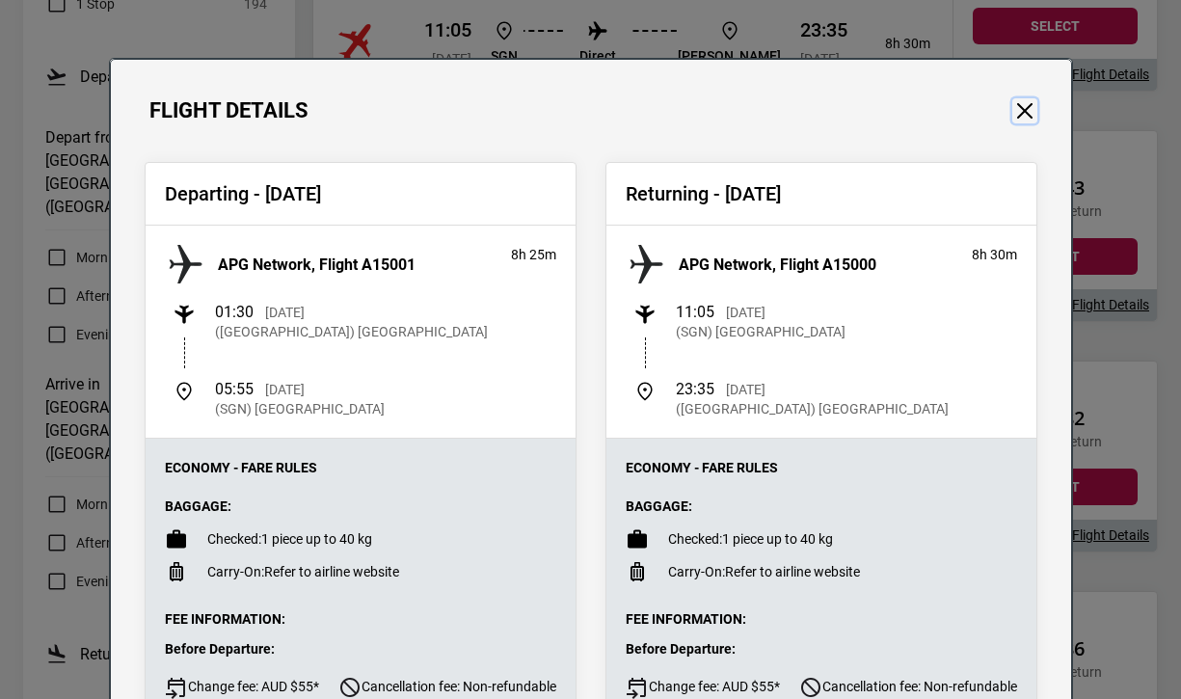
click at [1013, 117] on button "Close" at bounding box center [1024, 110] width 25 height 25
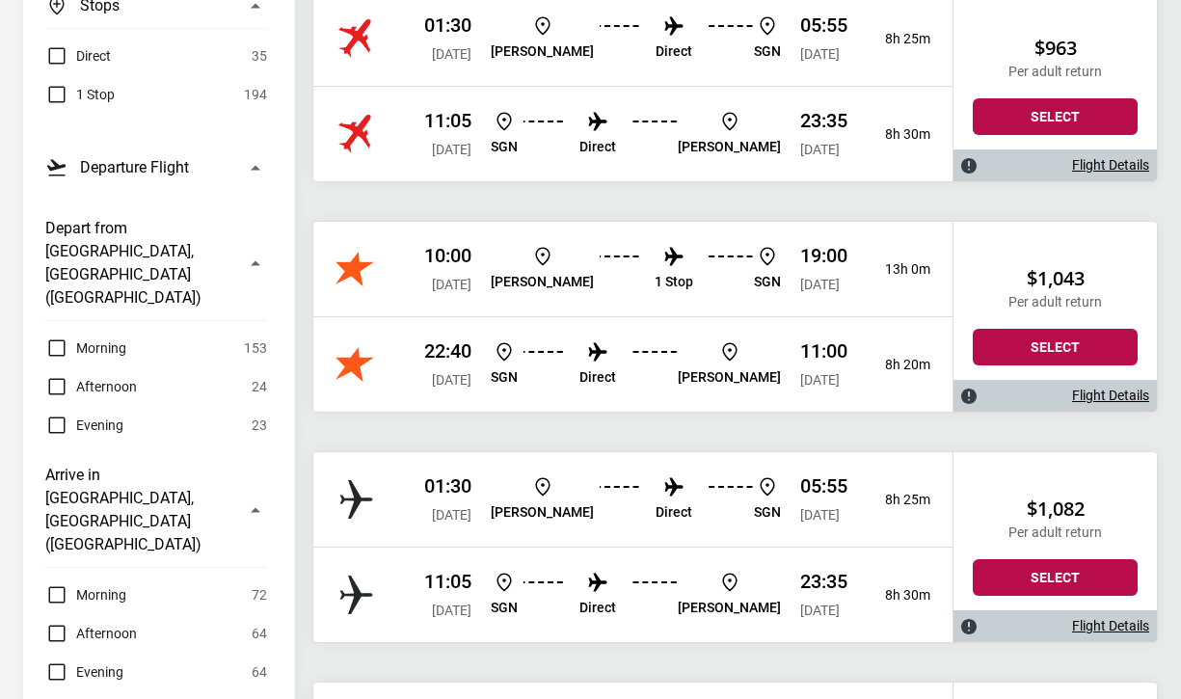
scroll to position [302, 0]
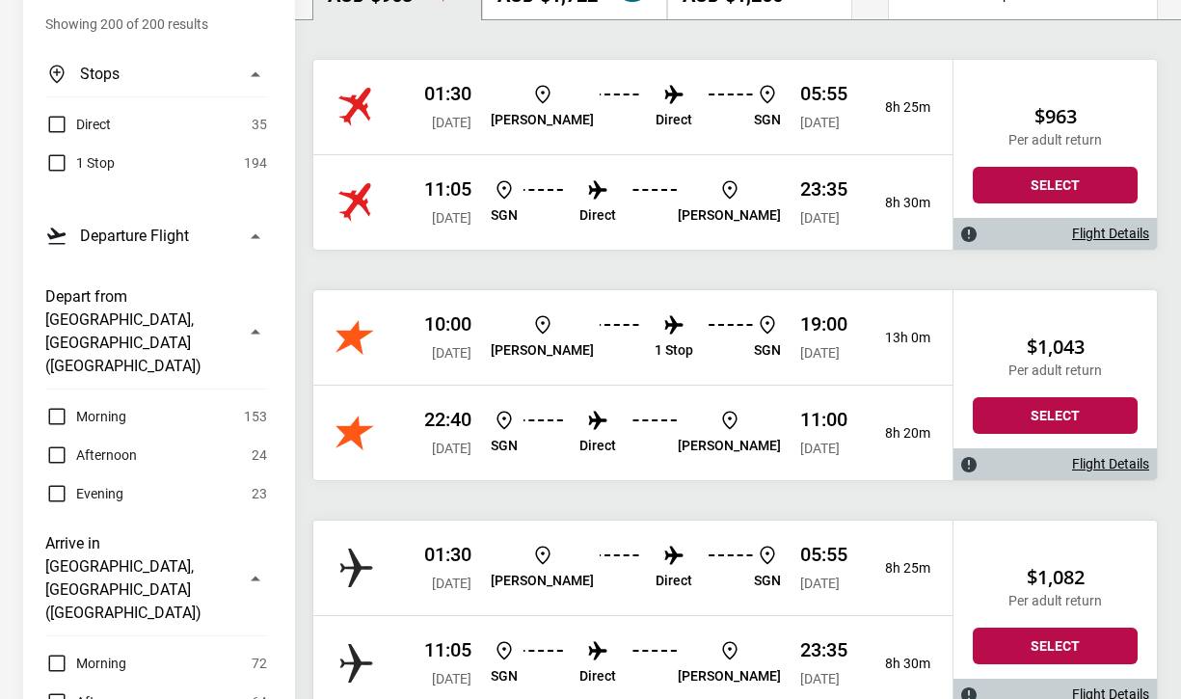
click at [1091, 470] on link "Flight Details" at bounding box center [1110, 464] width 77 height 16
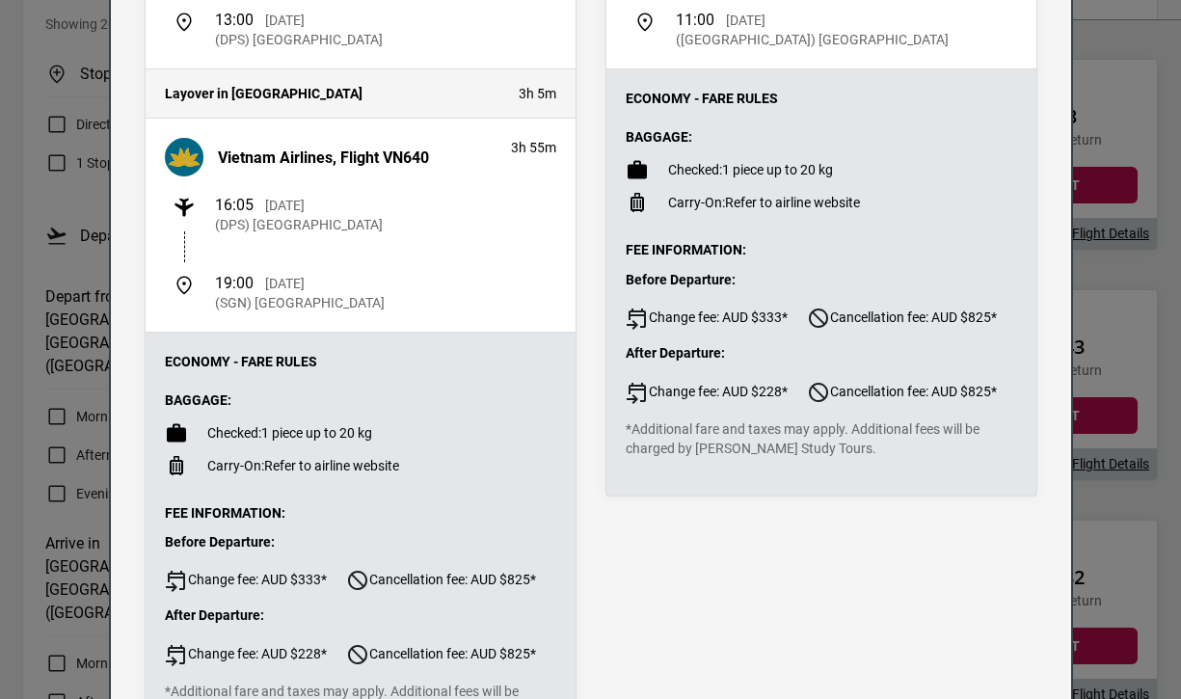
scroll to position [0, 0]
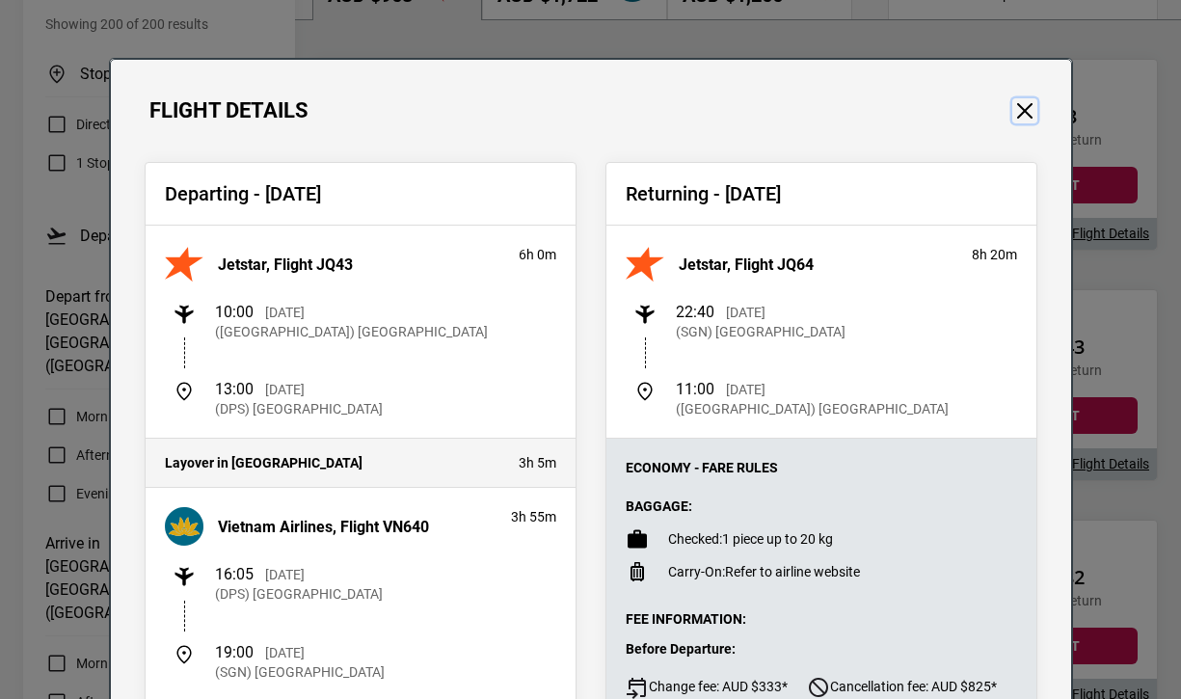
click at [1014, 101] on button "Close" at bounding box center [1024, 110] width 25 height 25
